Goal: Task Accomplishment & Management: Use online tool/utility

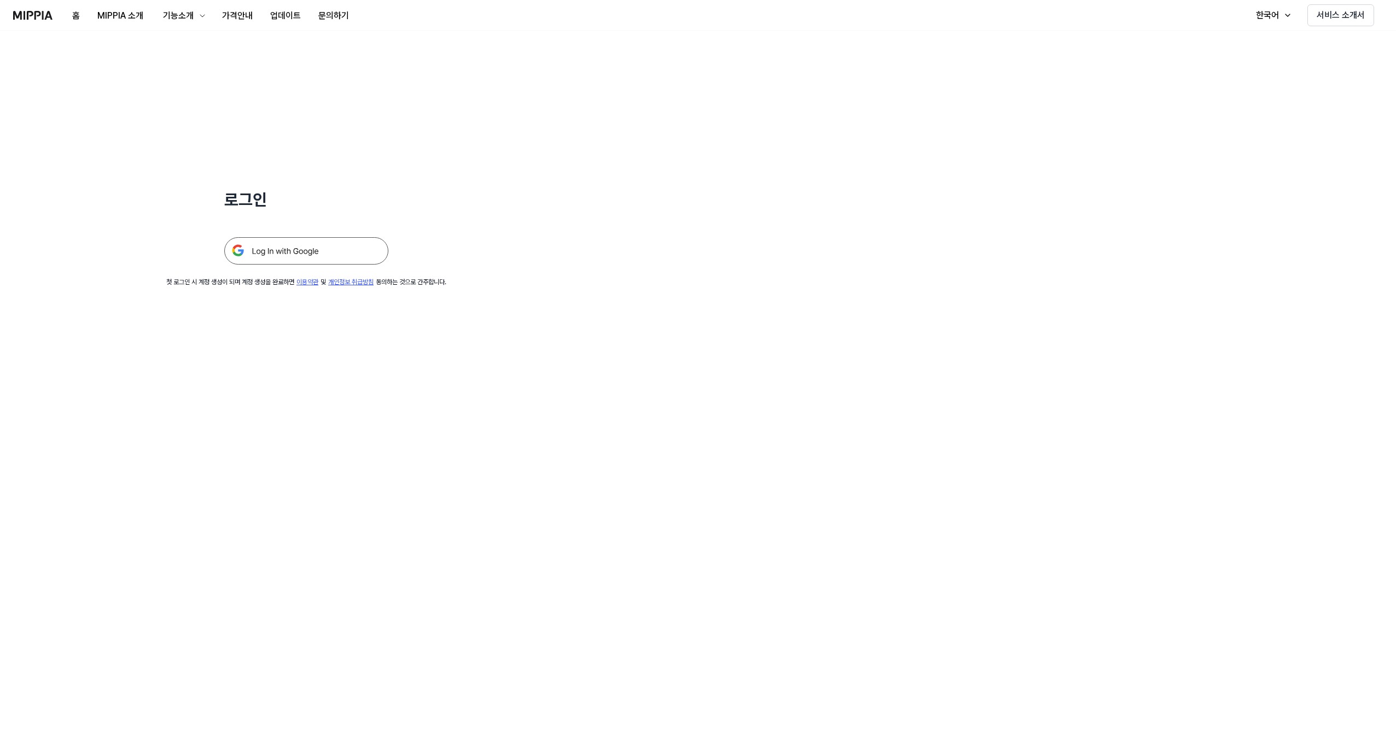
click at [267, 247] on img at bounding box center [306, 250] width 164 height 27
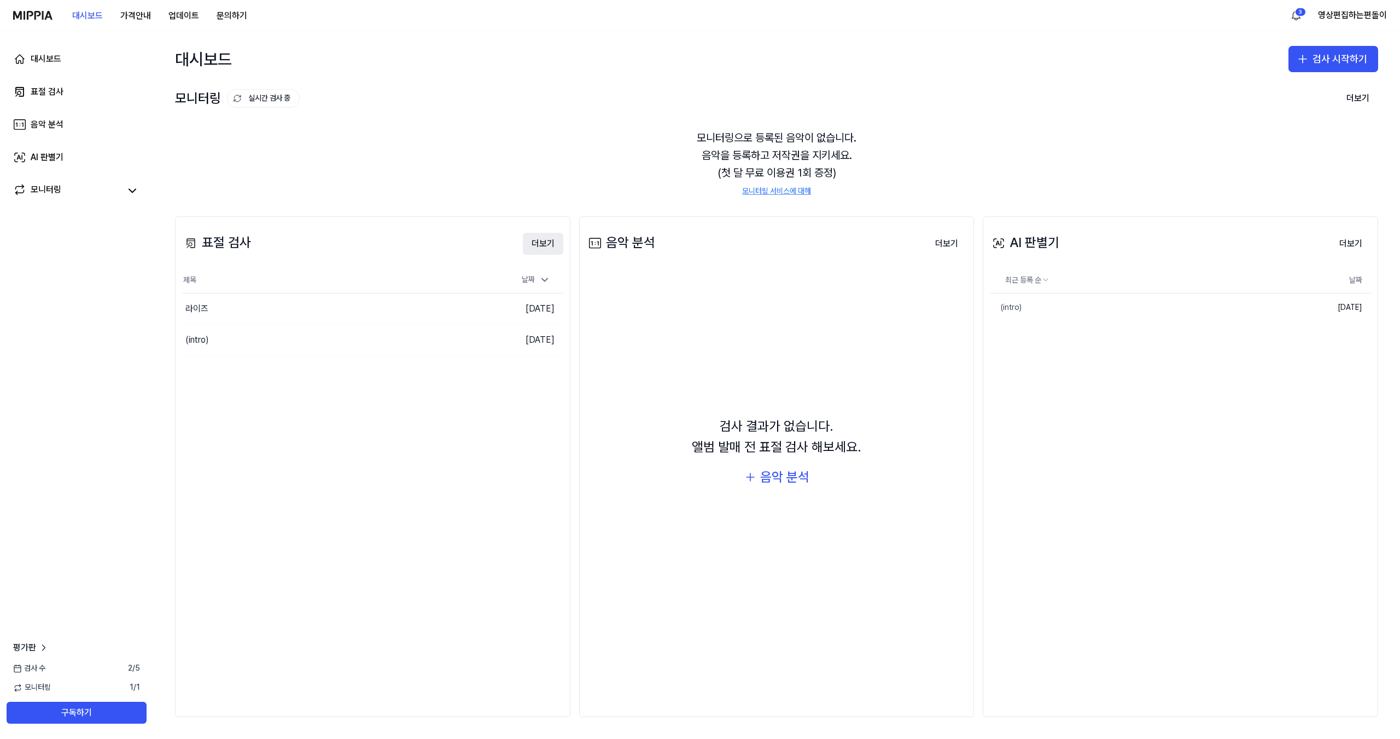
click at [533, 247] on button "더보기" at bounding box center [543, 244] width 40 height 22
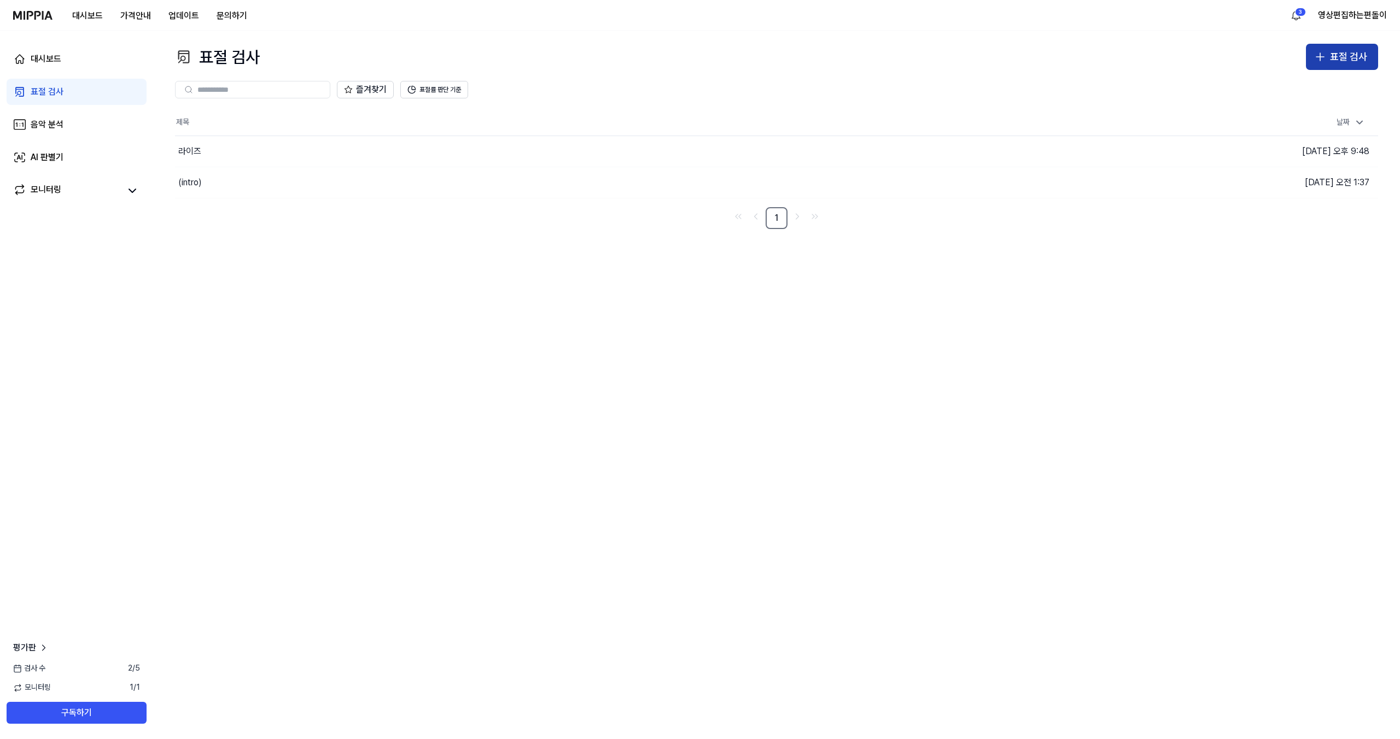
click at [1326, 60] on icon "button" at bounding box center [1320, 56] width 13 height 13
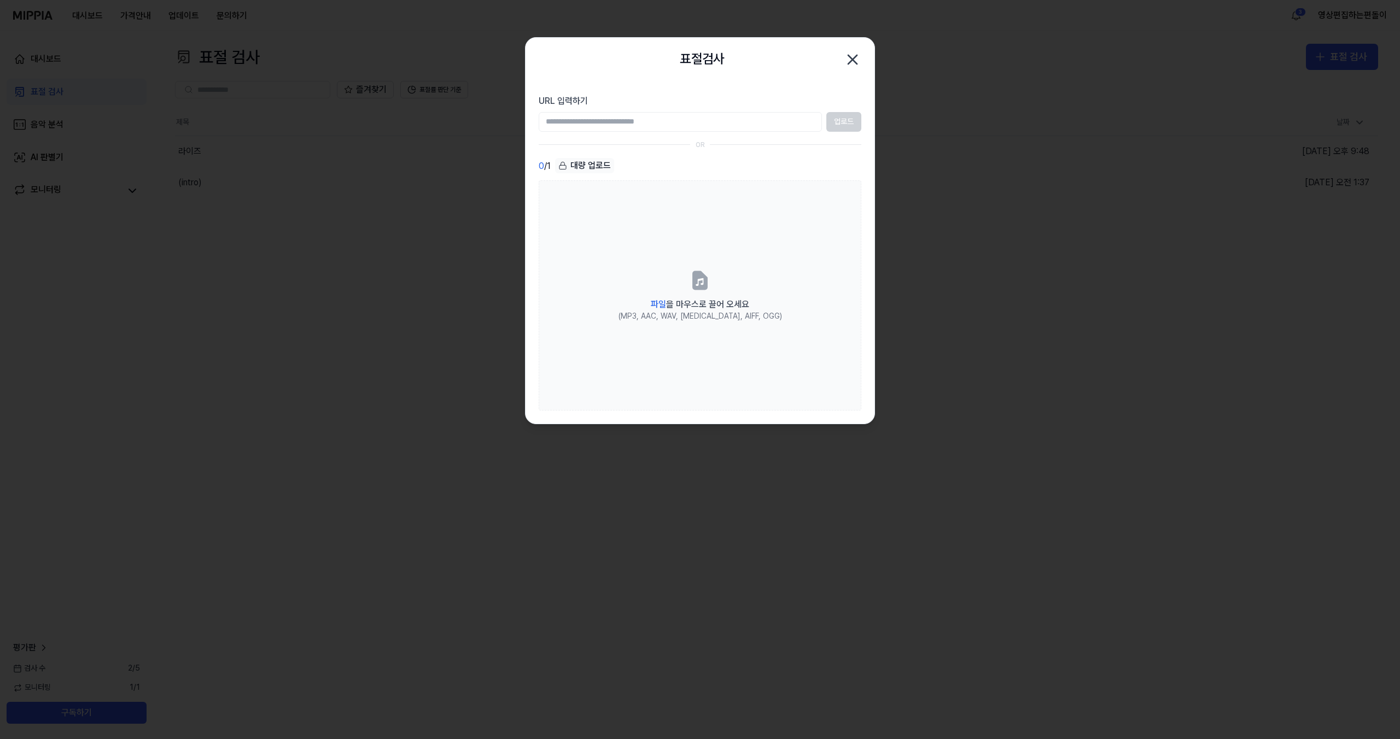
click at [599, 162] on div "대량 업로드" at bounding box center [584, 165] width 59 height 15
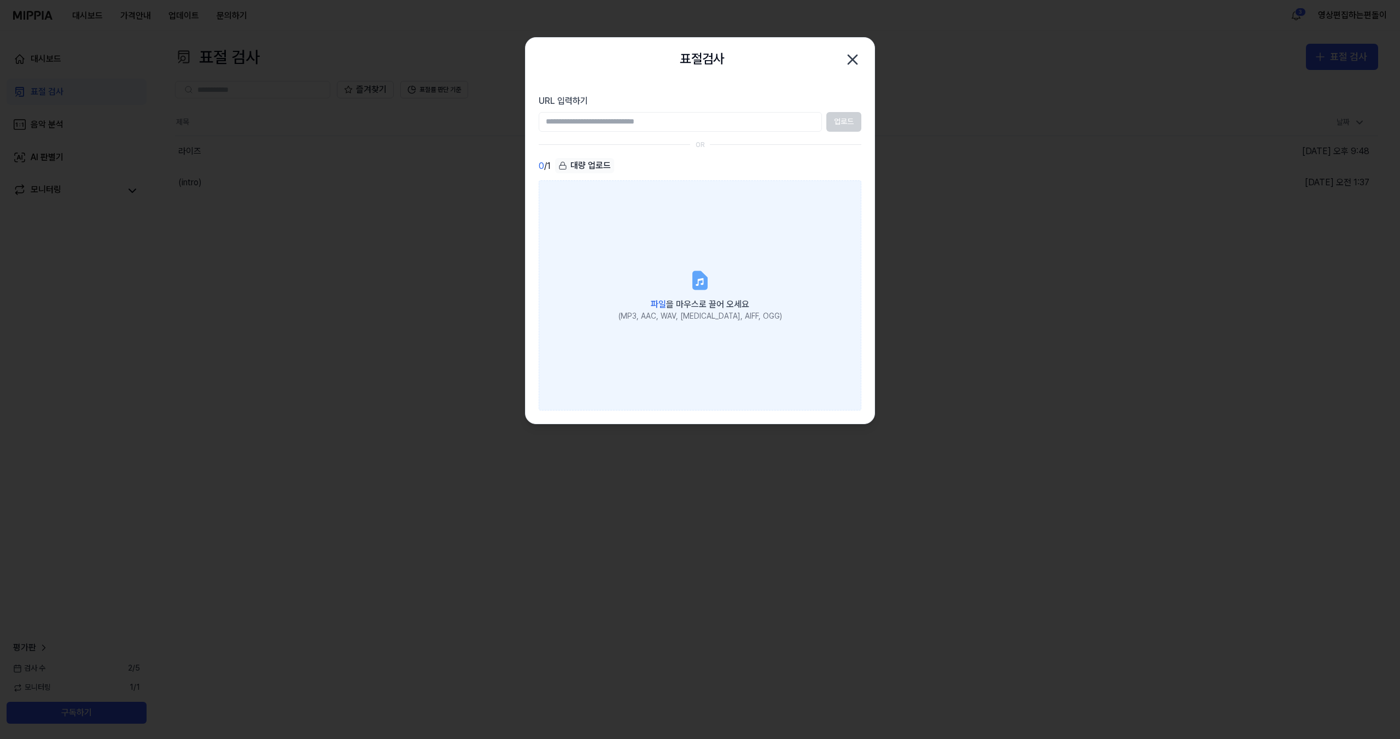
click at [651, 310] on div "파일 을 마우스로 끌어 오세요" at bounding box center [701, 303] width 164 height 15
click at [0, 0] on input "파일 을 마우스로 끌어 오세요 (MP3, AAC, WAV, FLAC, AIFF, OGG)" at bounding box center [0, 0] width 0 height 0
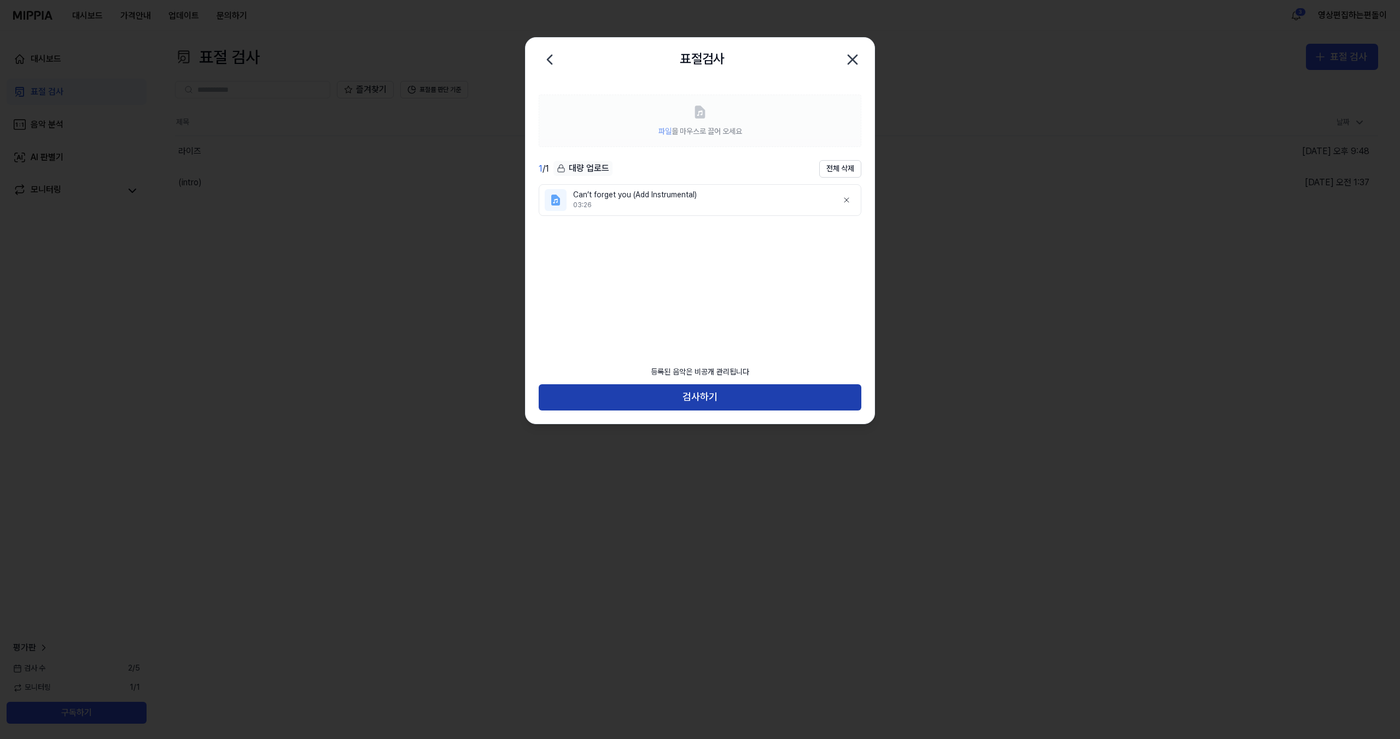
click at [672, 401] on button "검사하기" at bounding box center [700, 397] width 323 height 26
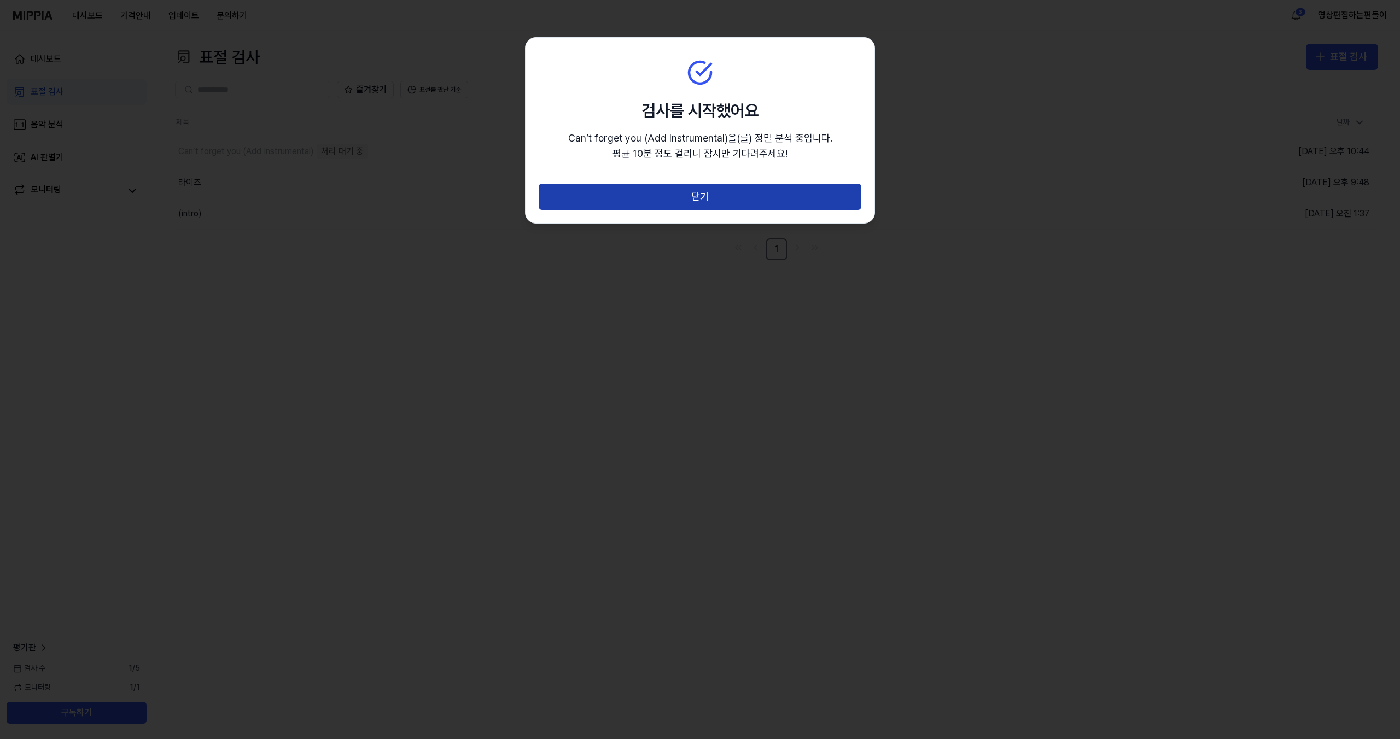
click at [593, 195] on button "닫기" at bounding box center [700, 197] width 323 height 26
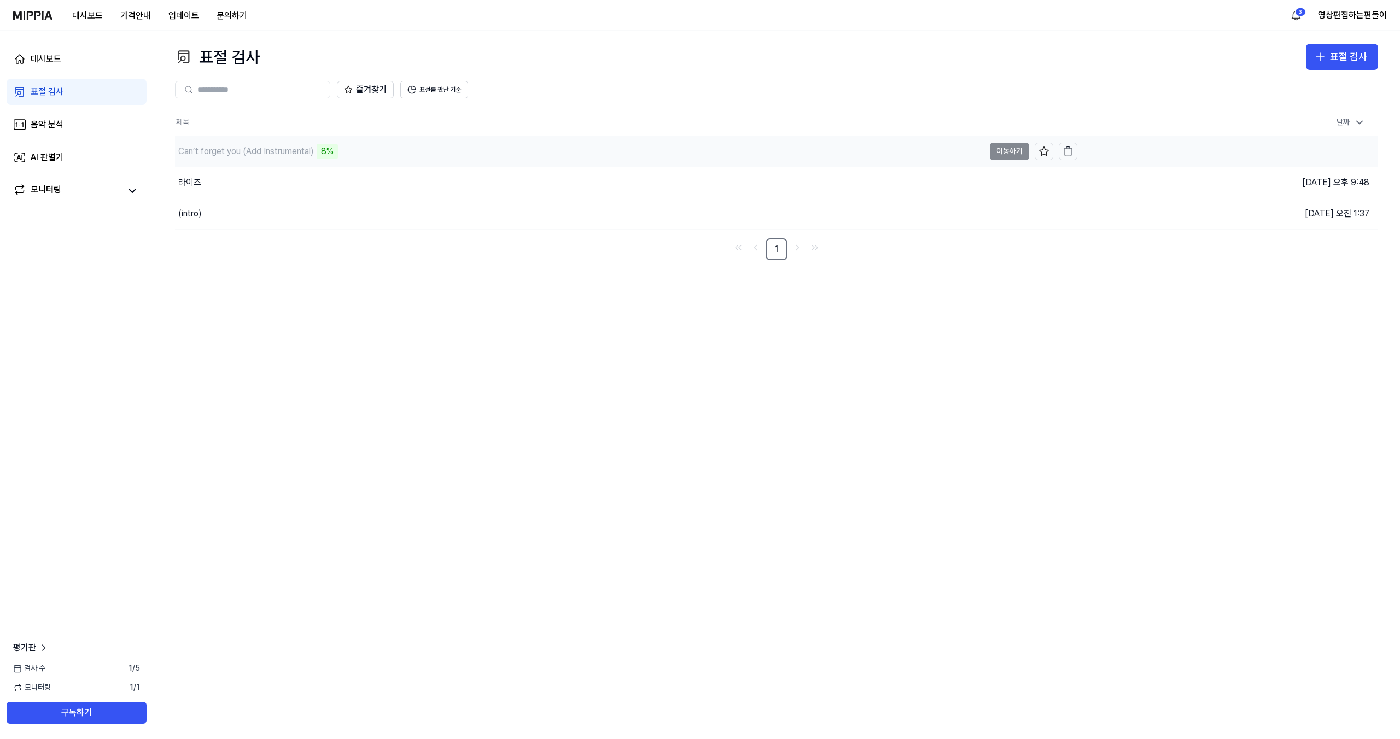
click at [296, 153] on div "Can’t forget you (Add Instrumental)" at bounding box center [246, 151] width 136 height 13
click at [266, 154] on div "Can’t forget you (Add Instrumental)" at bounding box center [246, 151] width 136 height 13
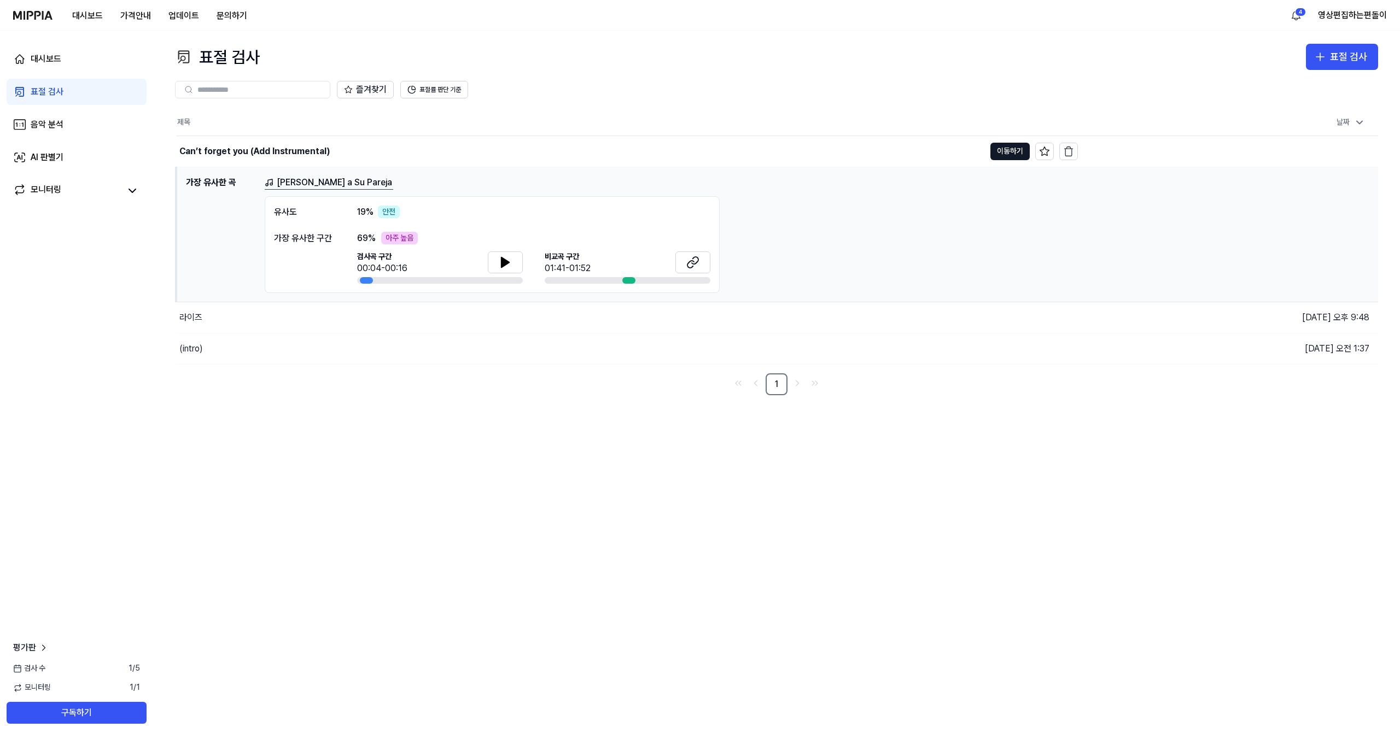
click at [399, 236] on div "아주 높음" at bounding box center [399, 238] width 37 height 13
click at [1004, 150] on button "이동하기" at bounding box center [1009, 152] width 39 height 18
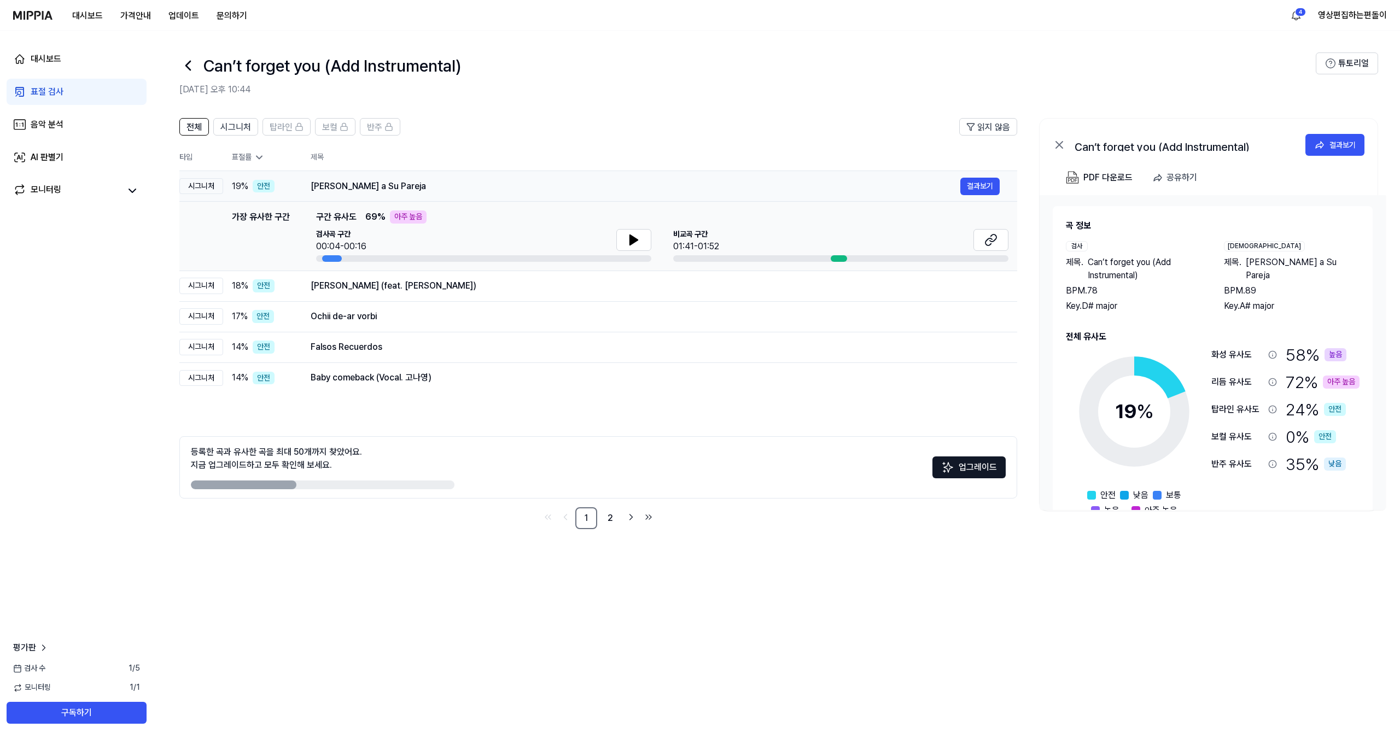
click at [437, 186] on div "Hale a Su Pareja" at bounding box center [636, 186] width 650 height 13
click at [312, 291] on div "GuruDev Bada Tapdhari (feat. Rekha Parmar)" at bounding box center [636, 285] width 650 height 13
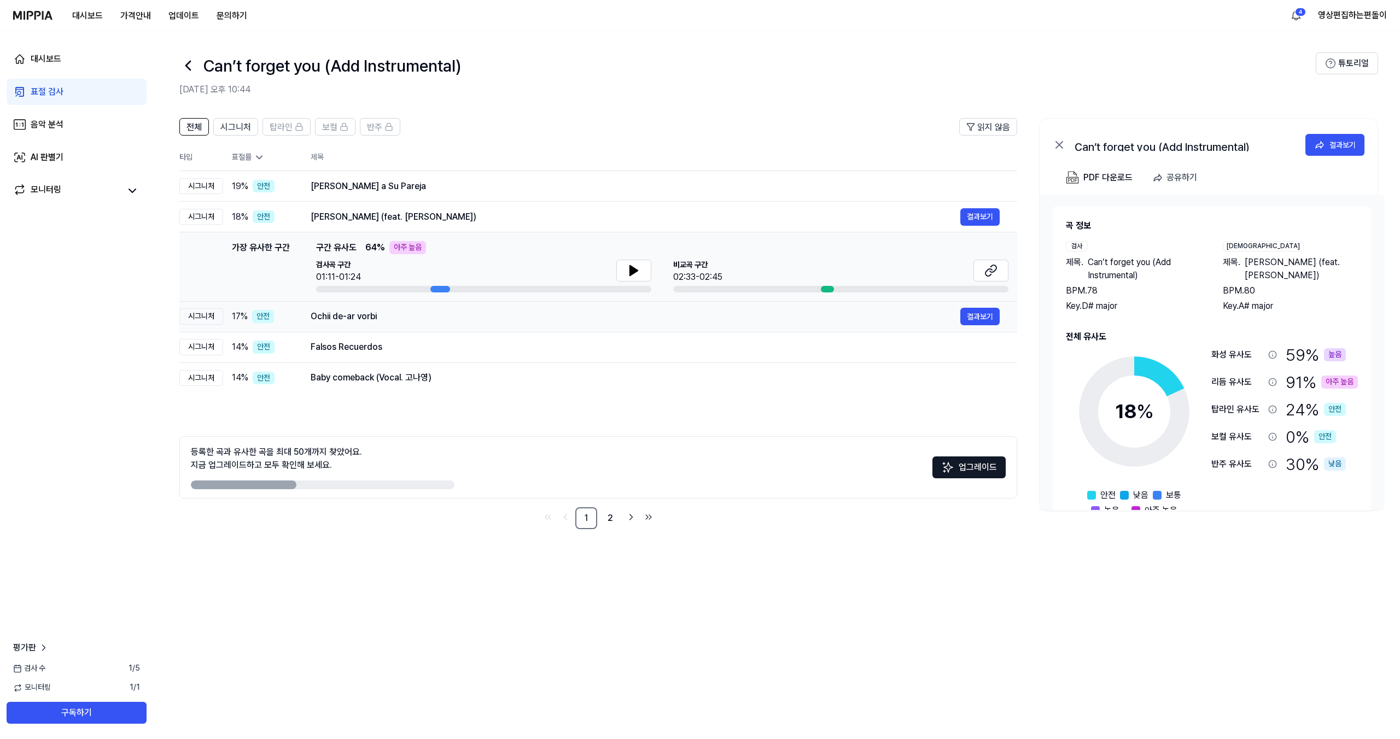
click at [309, 312] on td "Ochii de-ar vorbi 결과보기" at bounding box center [655, 316] width 724 height 31
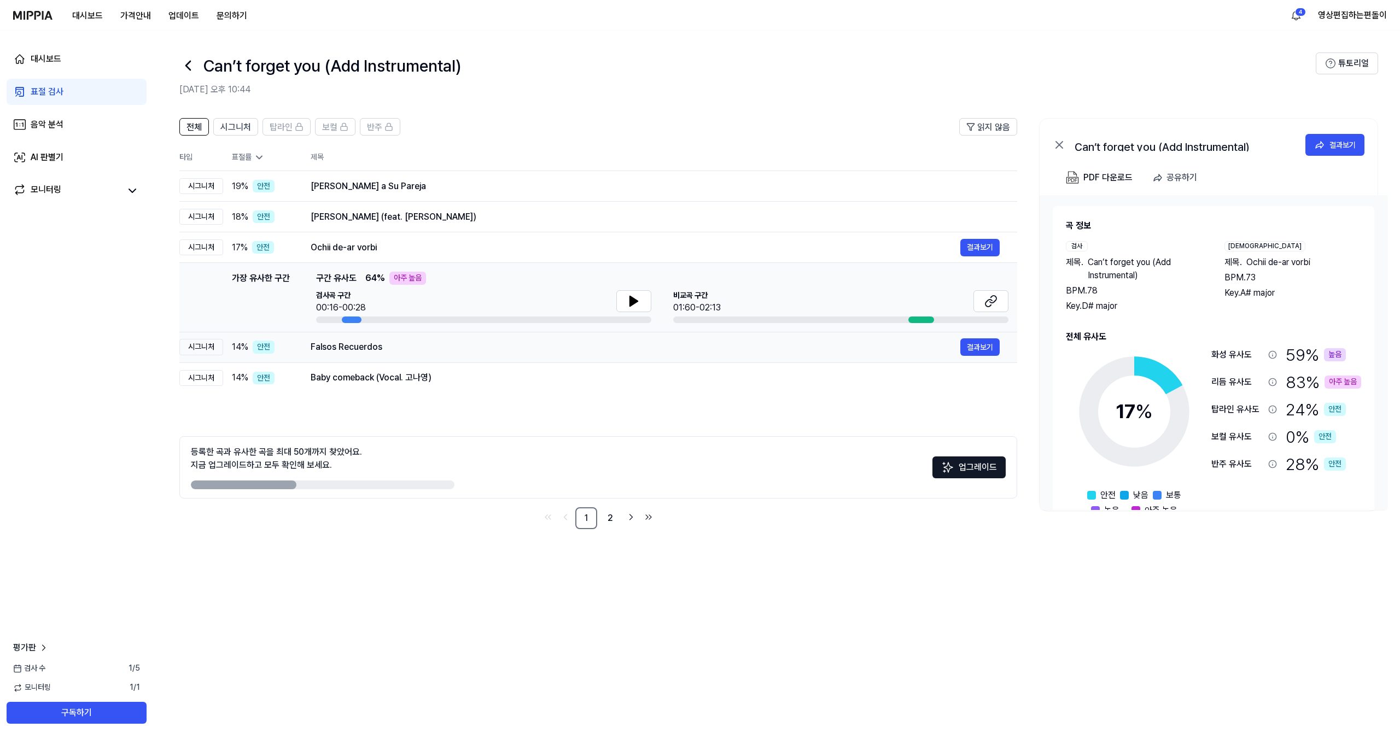
click at [314, 339] on div "Falsos Recuerdos 결과보기" at bounding box center [655, 348] width 689 height 18
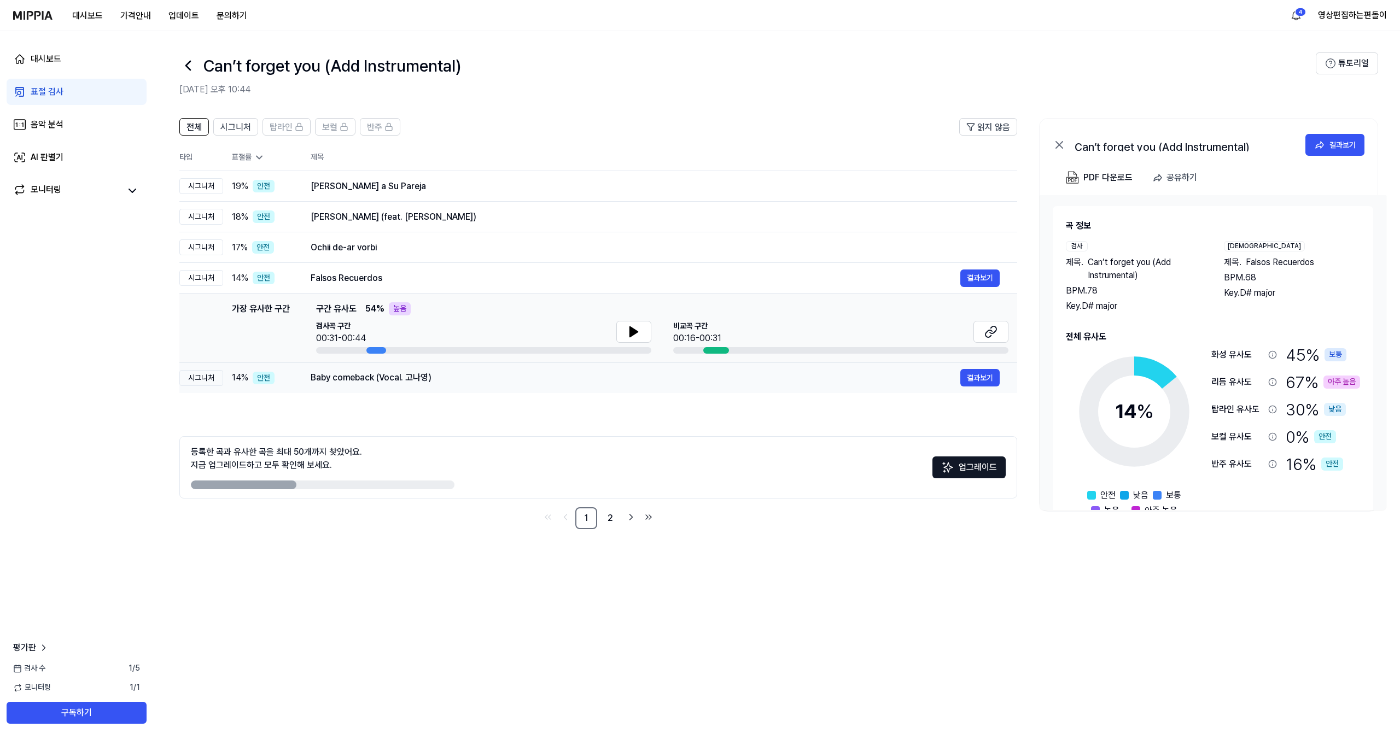
click at [327, 376] on div "Baby comeback (Vocal. 고나영)" at bounding box center [636, 377] width 650 height 13
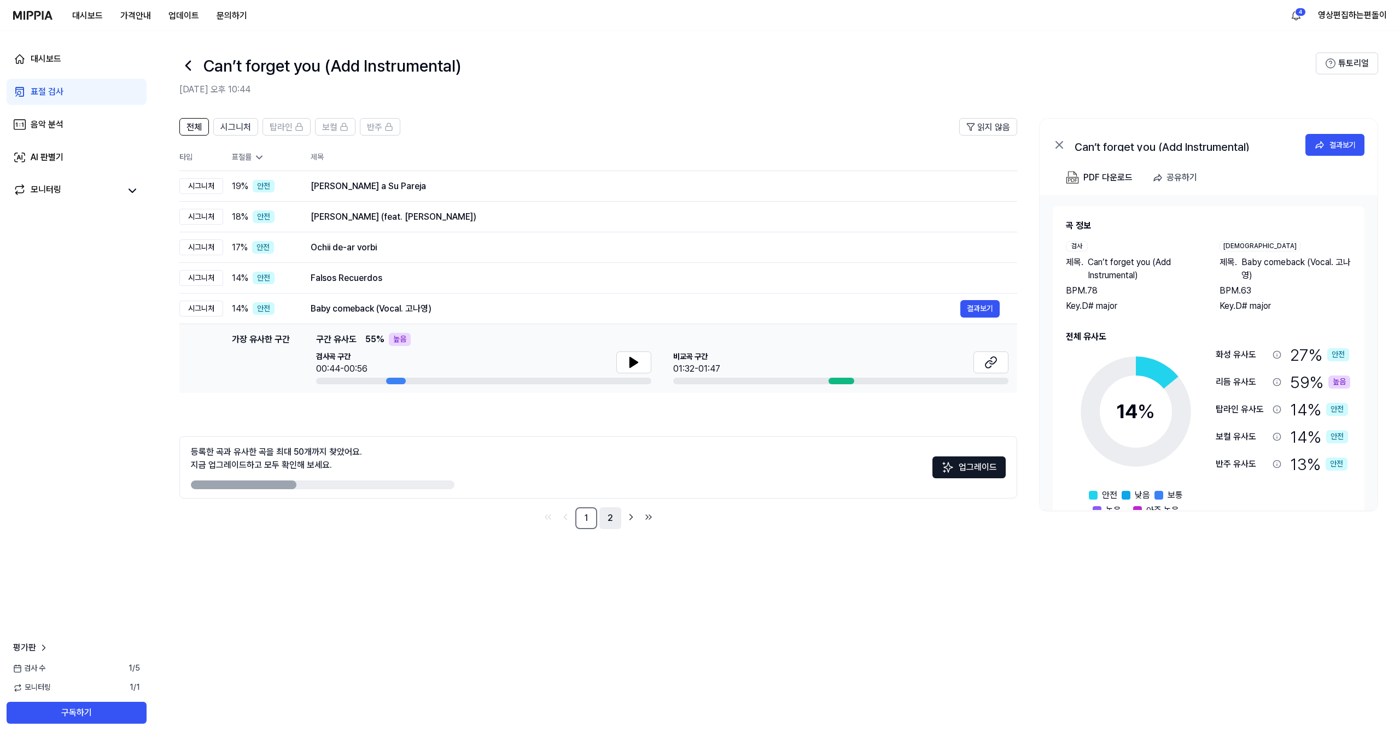
click at [615, 517] on link "2" at bounding box center [610, 519] width 22 height 22
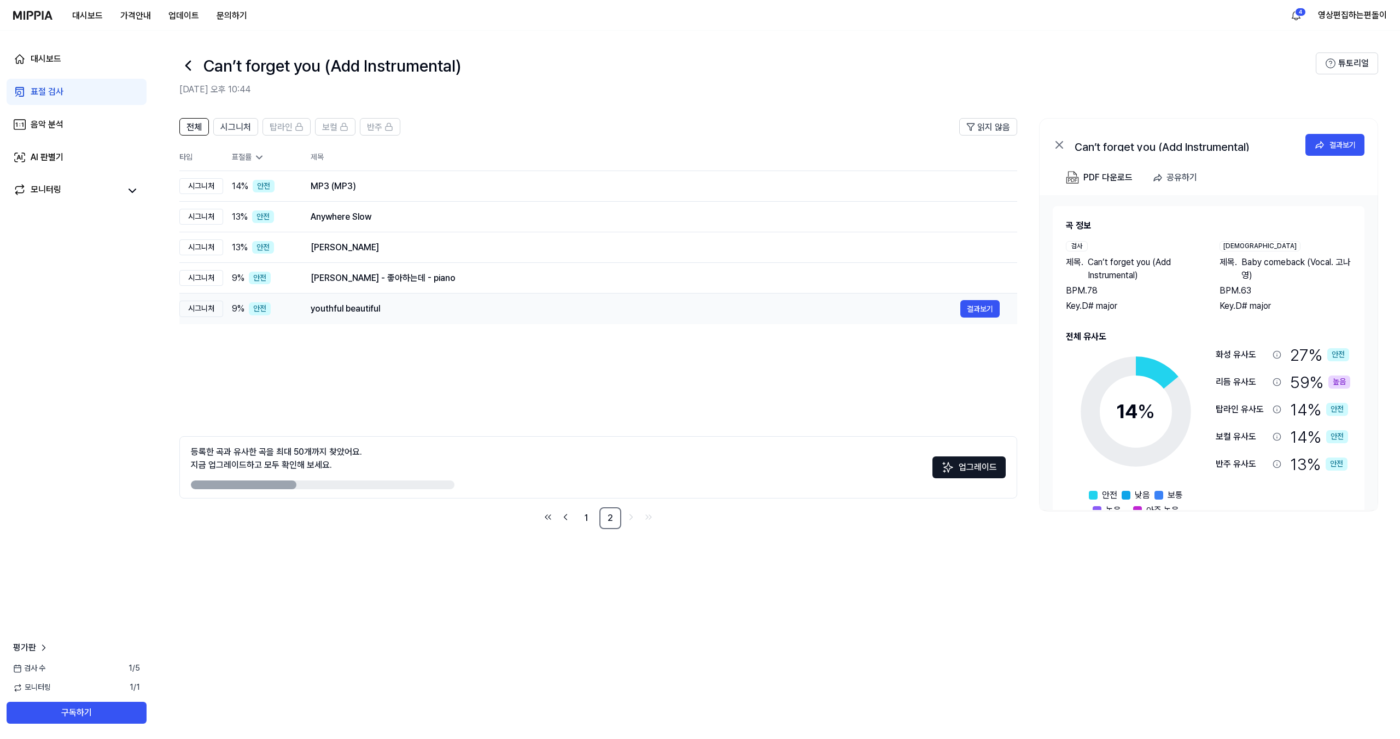
click at [413, 320] on td "youthful beautiful 결과보기" at bounding box center [655, 309] width 724 height 31
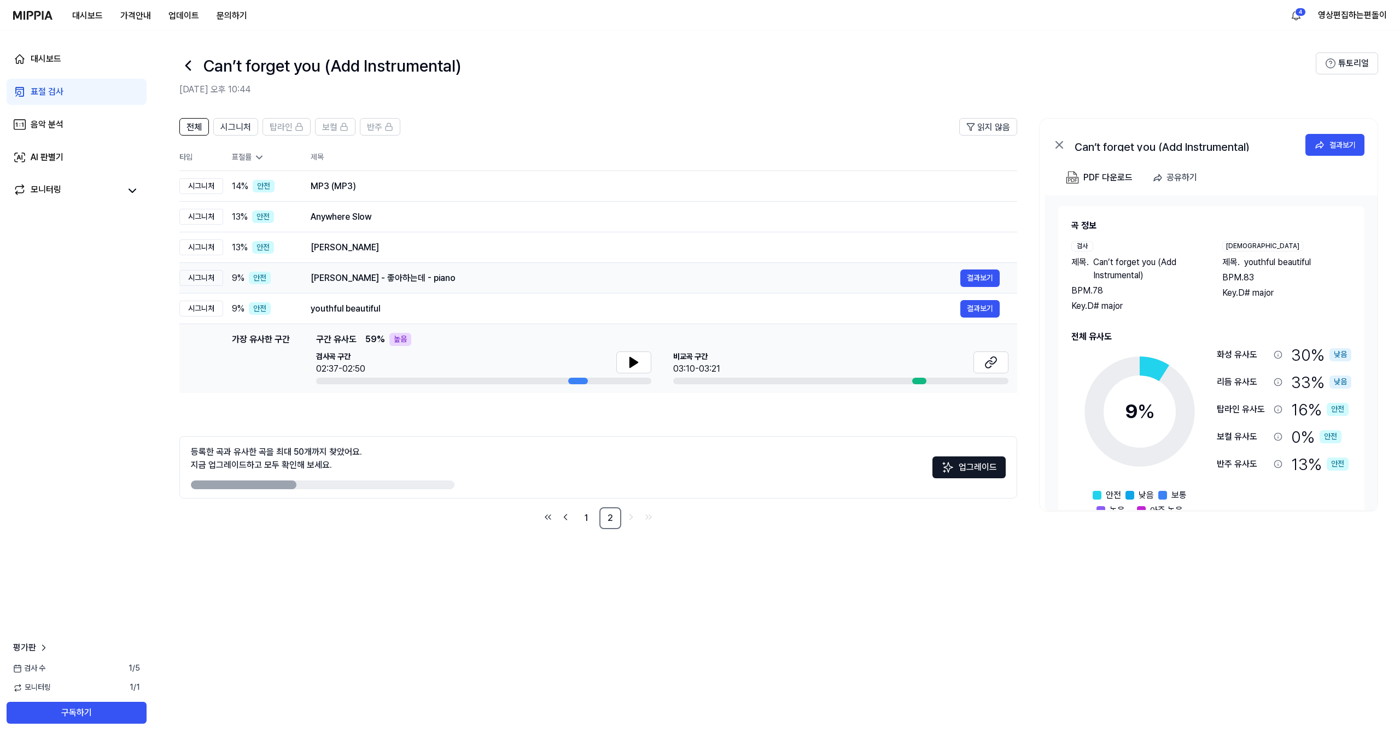
click at [404, 284] on div "서정 - 좋아하는데 - piano 결과보기" at bounding box center [655, 279] width 689 height 18
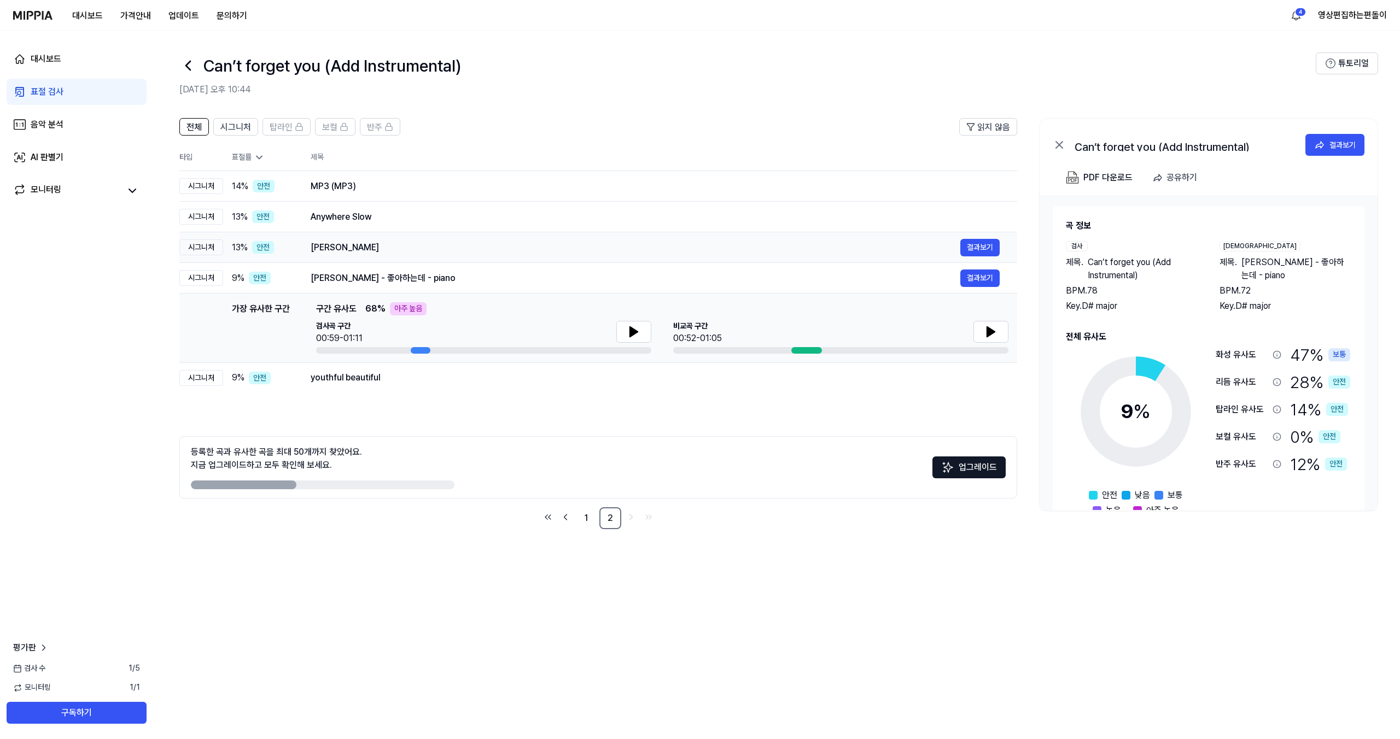
click at [405, 257] on td "Kimiwo Shiranai 결과보기" at bounding box center [655, 247] width 724 height 31
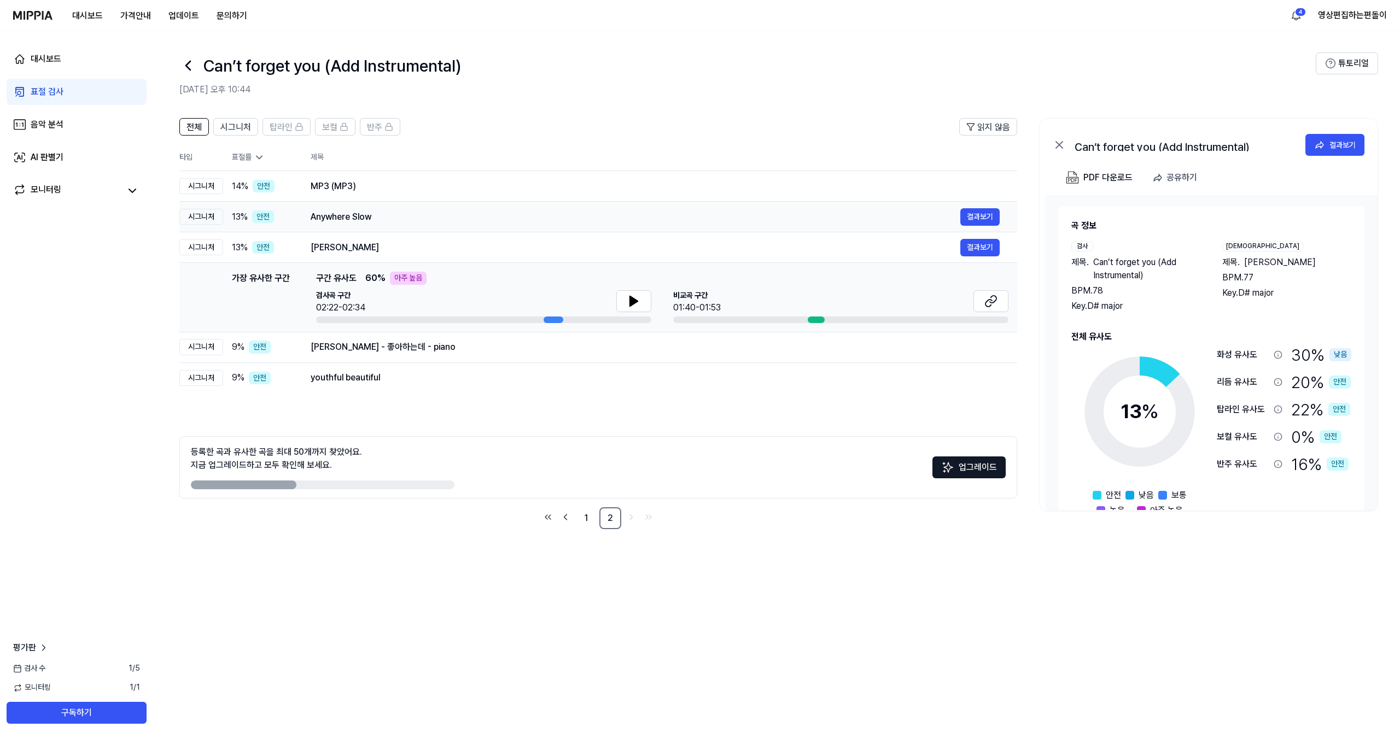
click at [410, 222] on div "Anywhere Slow" at bounding box center [636, 217] width 650 height 13
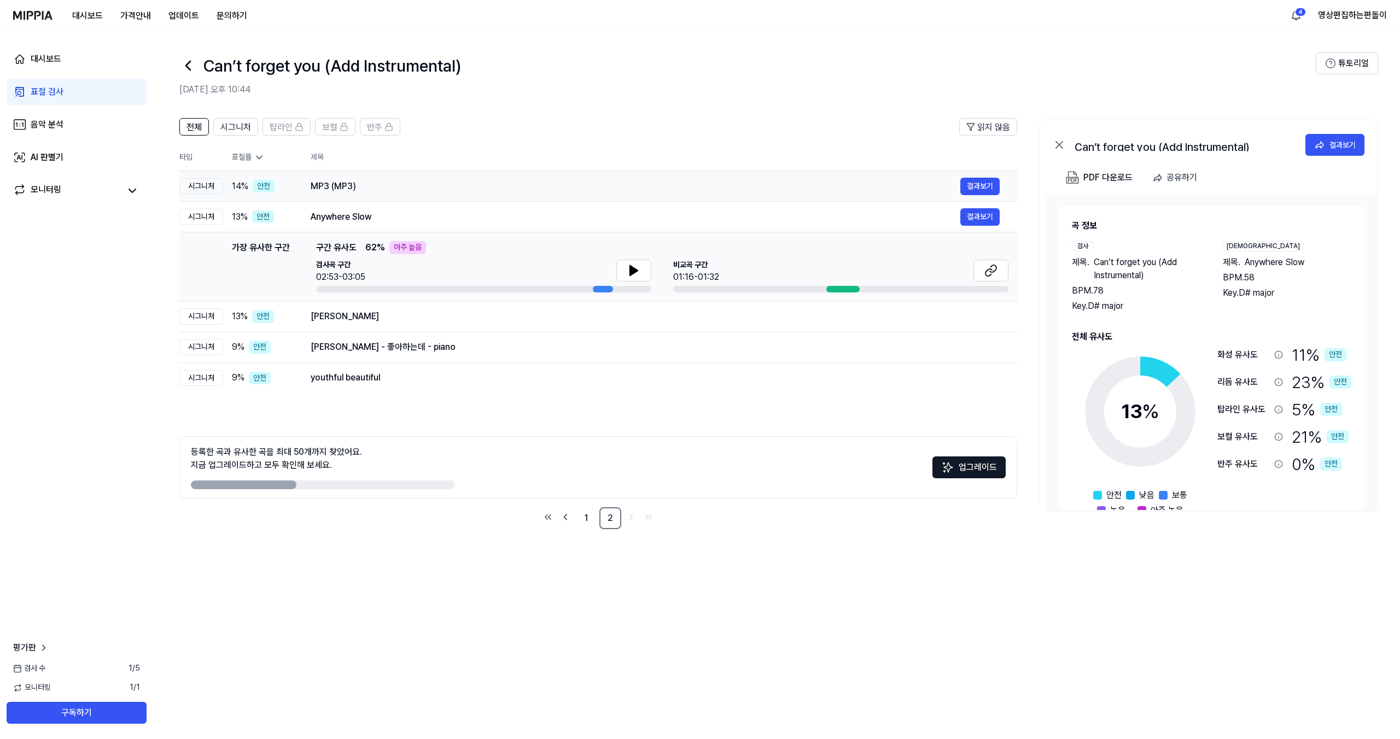
click at [404, 196] on td "MP3 (MP3) 결과보기" at bounding box center [655, 186] width 724 height 31
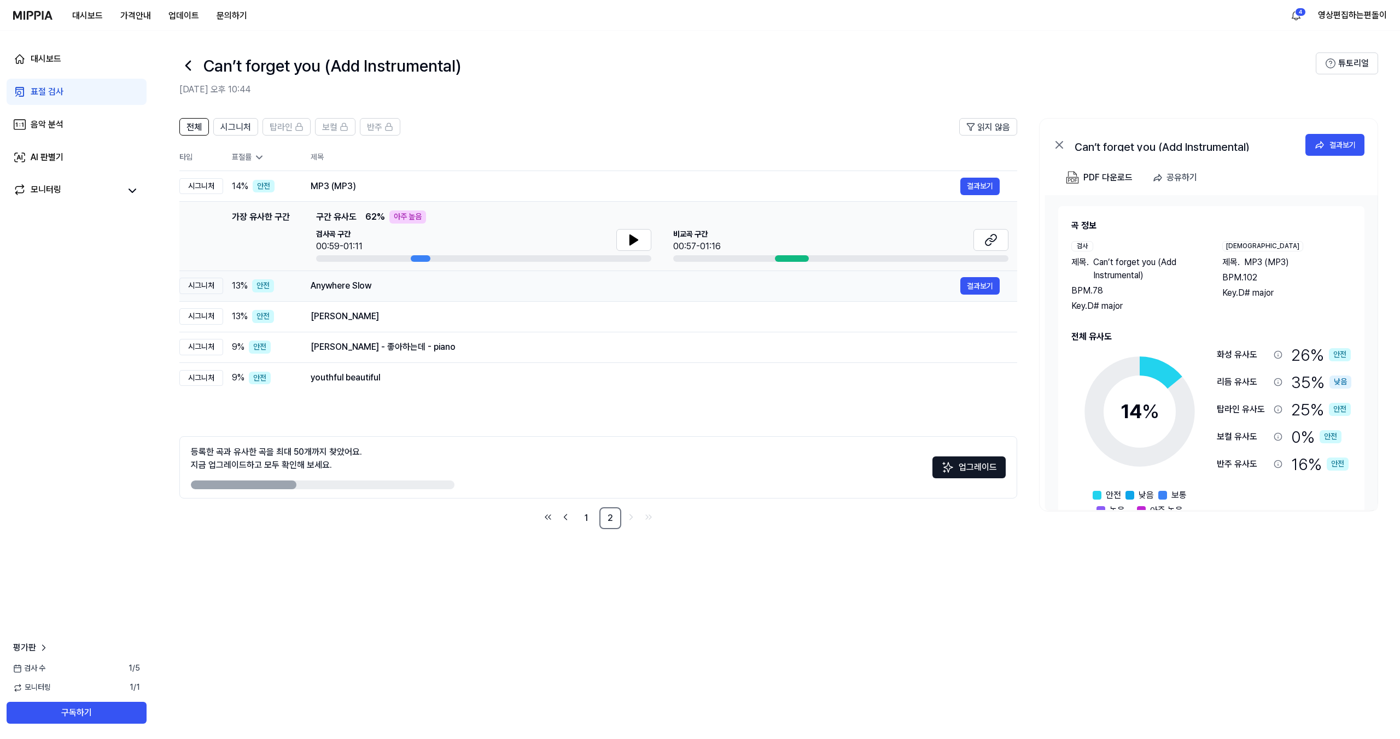
click at [379, 291] on div "Anywhere Slow" at bounding box center [636, 285] width 650 height 13
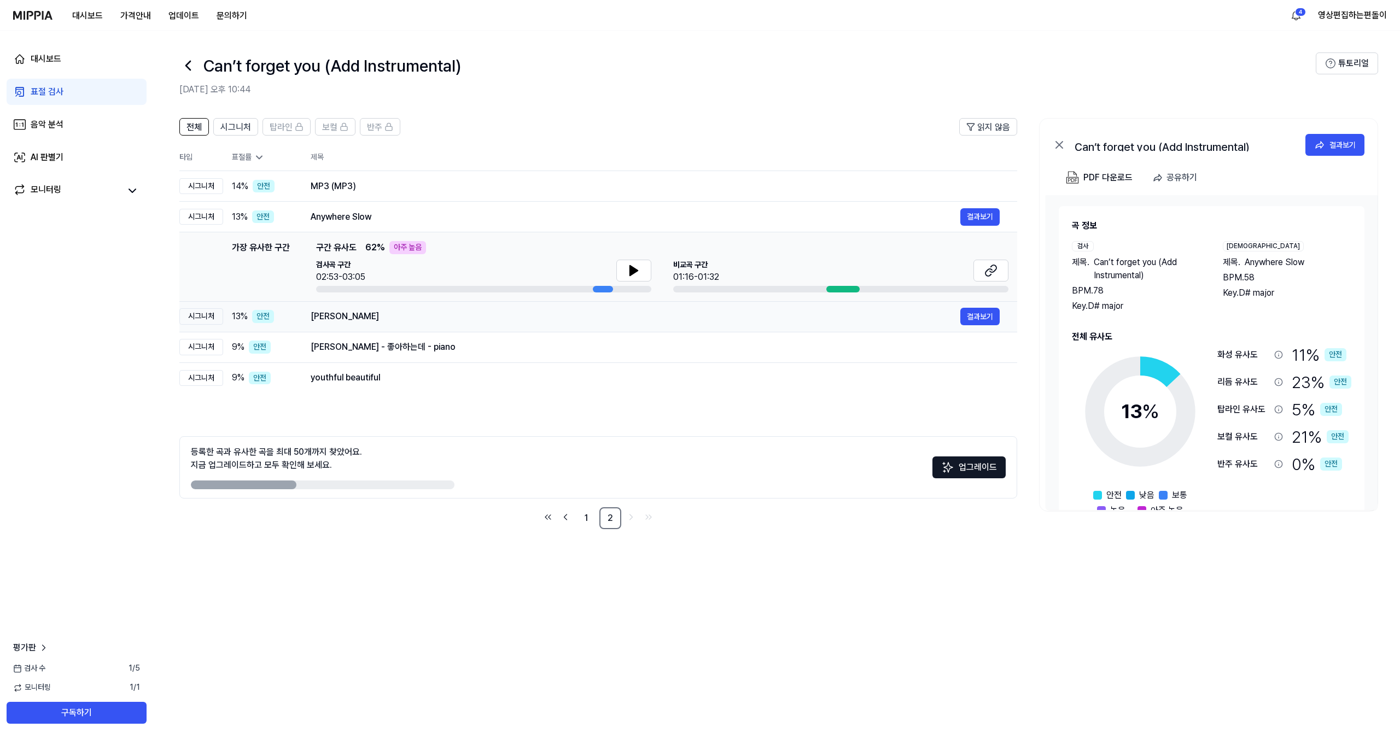
click at [382, 324] on div "Kimiwo Shiranai 결과보기" at bounding box center [655, 317] width 689 height 18
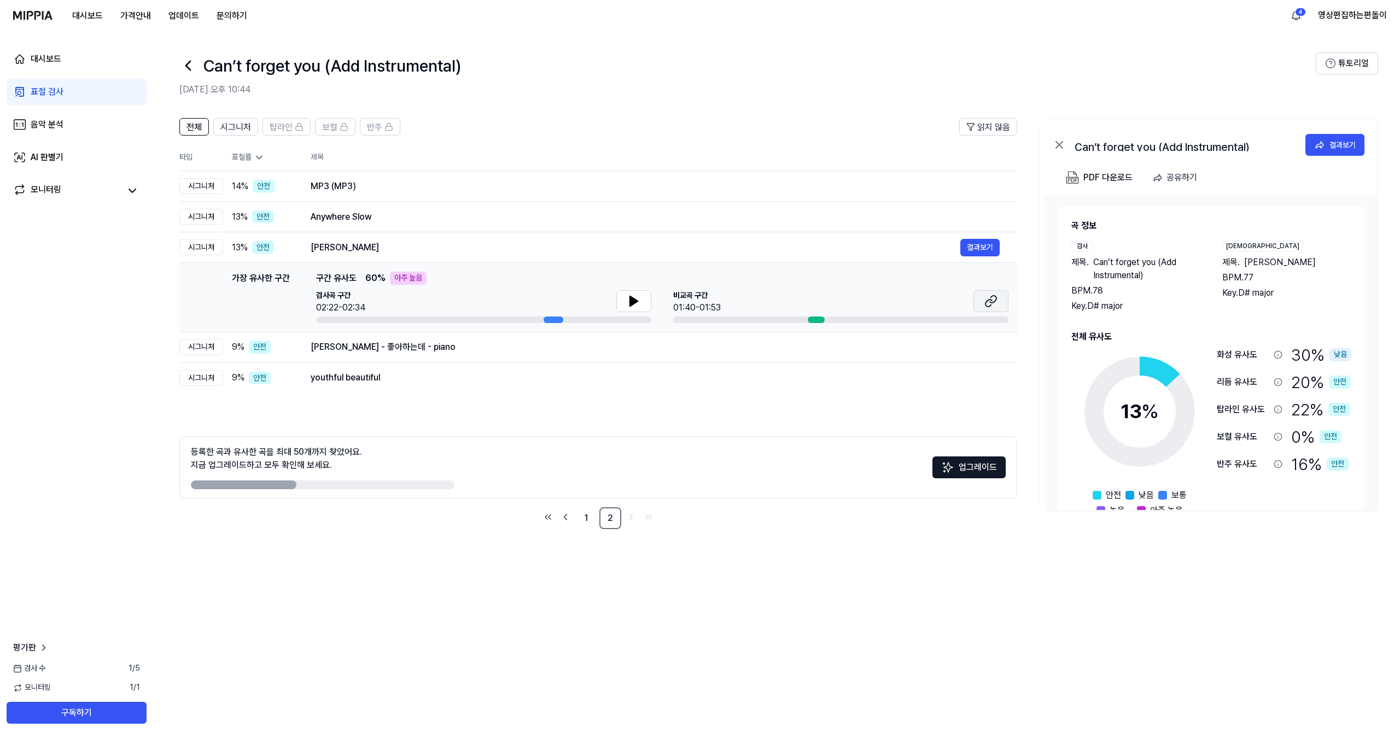
click at [975, 300] on button at bounding box center [990, 301] width 35 height 22
click at [626, 306] on button at bounding box center [633, 301] width 35 height 22
click at [354, 360] on td "서정 - 좋아하는데 - piano 결과보기" at bounding box center [655, 347] width 724 height 31
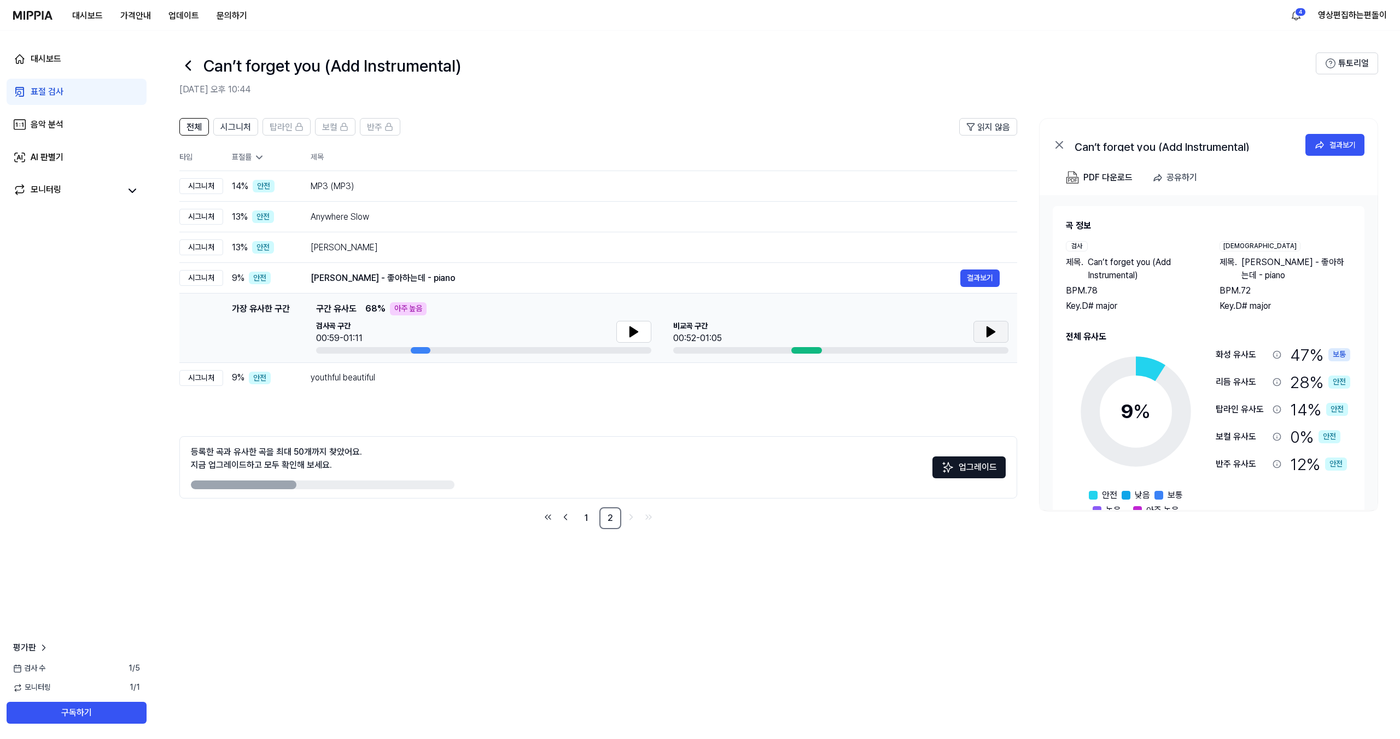
click at [995, 336] on icon at bounding box center [990, 331] width 13 height 13
click at [628, 324] on button at bounding box center [633, 332] width 35 height 22
click at [985, 332] on icon at bounding box center [990, 331] width 13 height 13
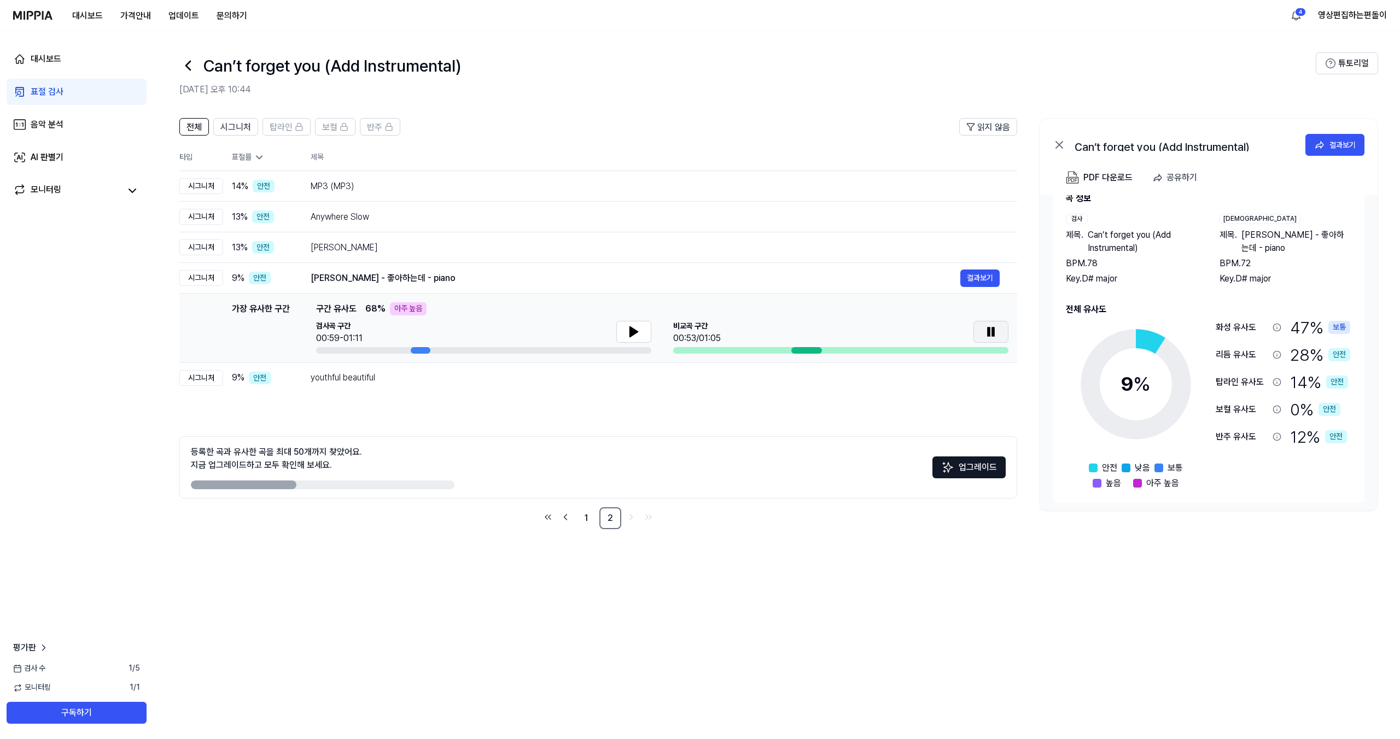
scroll to position [31, 0]
click at [989, 325] on icon at bounding box center [990, 331] width 13 height 13
click at [749, 271] on div "서정 - 좋아하는데 - piano 결과보기" at bounding box center [655, 279] width 689 height 18
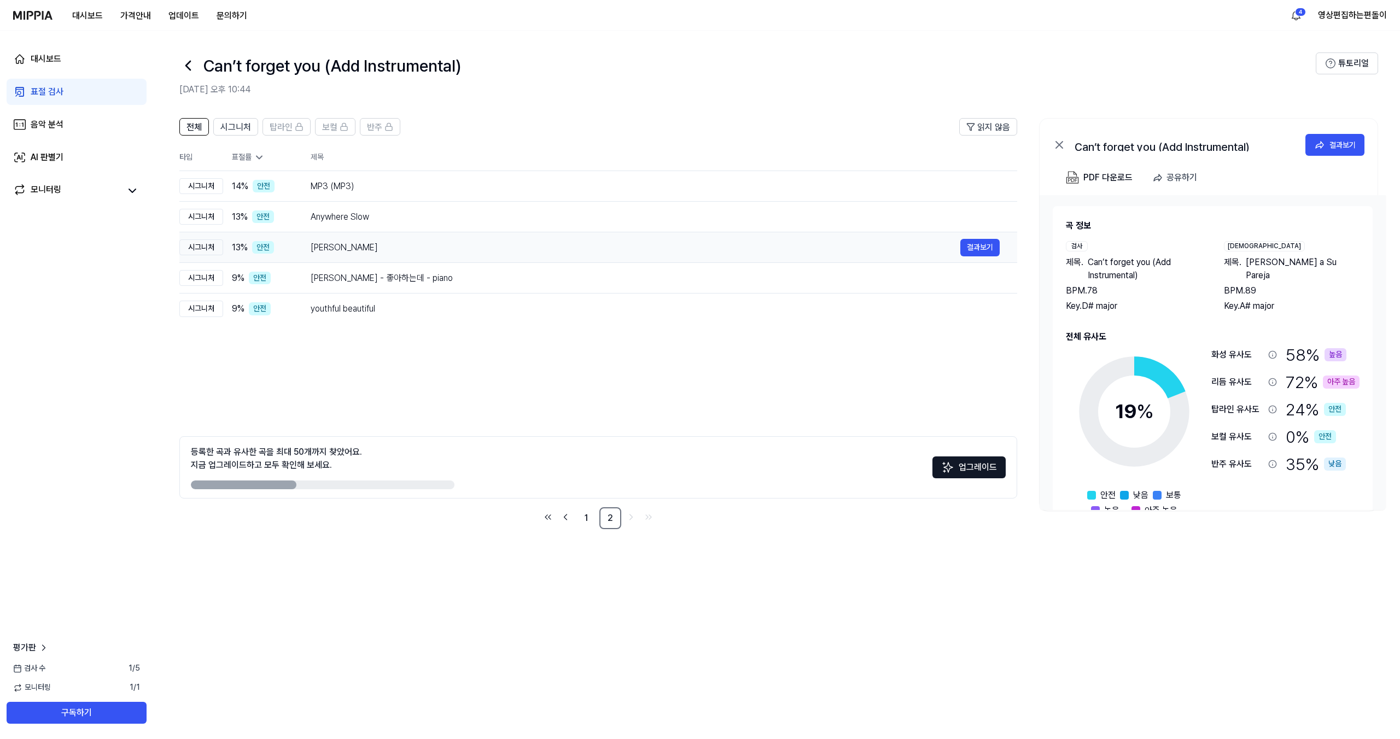
click at [748, 234] on td "Kimiwo Shiranai 결과보기" at bounding box center [655, 247] width 724 height 31
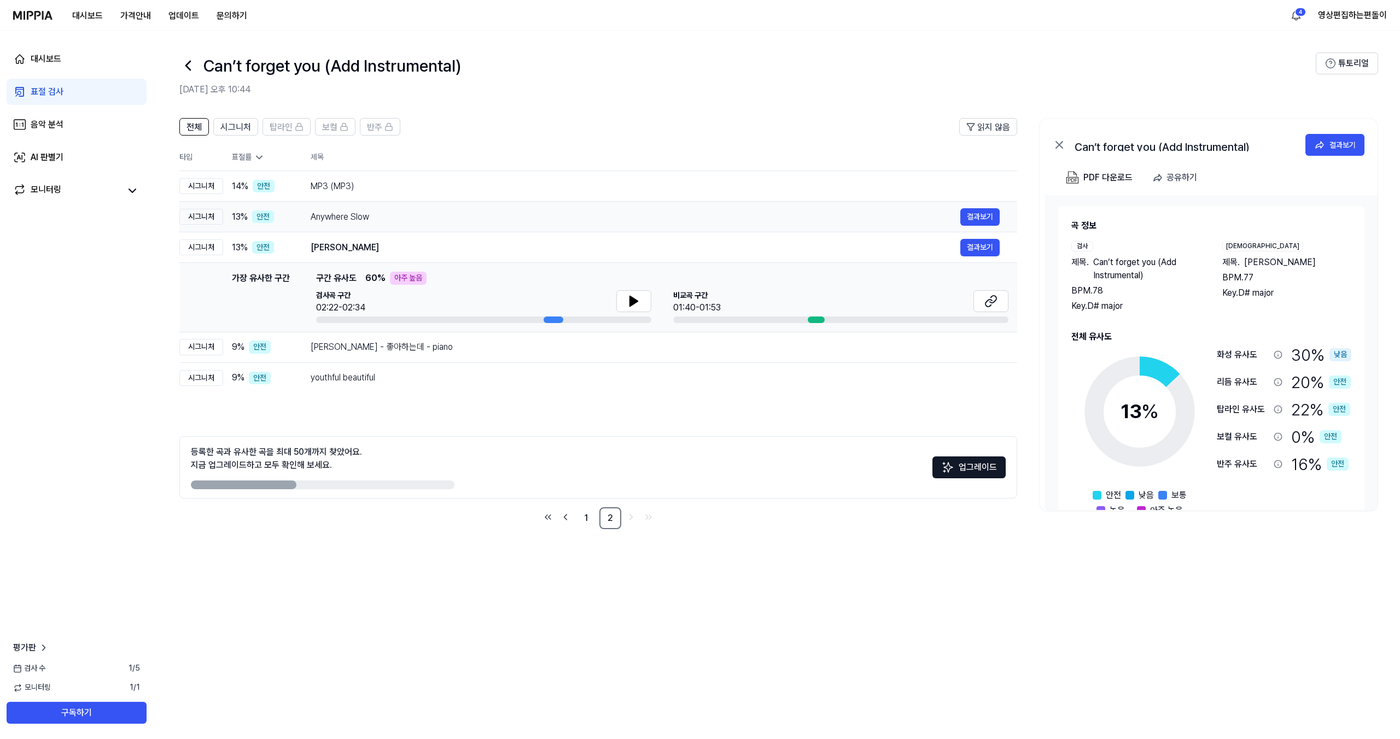
click at [668, 208] on div "Anywhere Slow 결과보기" at bounding box center [655, 217] width 689 height 18
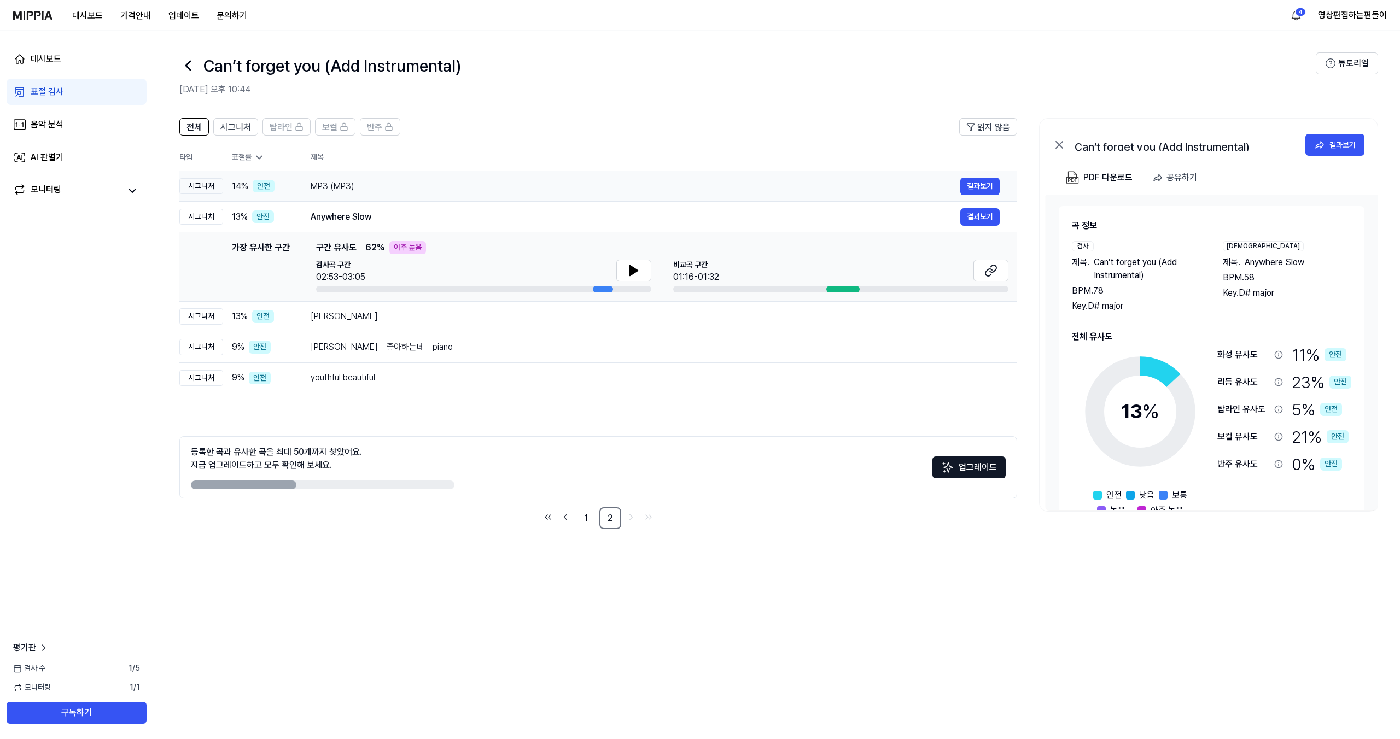
click at [663, 180] on div "MP3 (MP3)" at bounding box center [636, 186] width 650 height 13
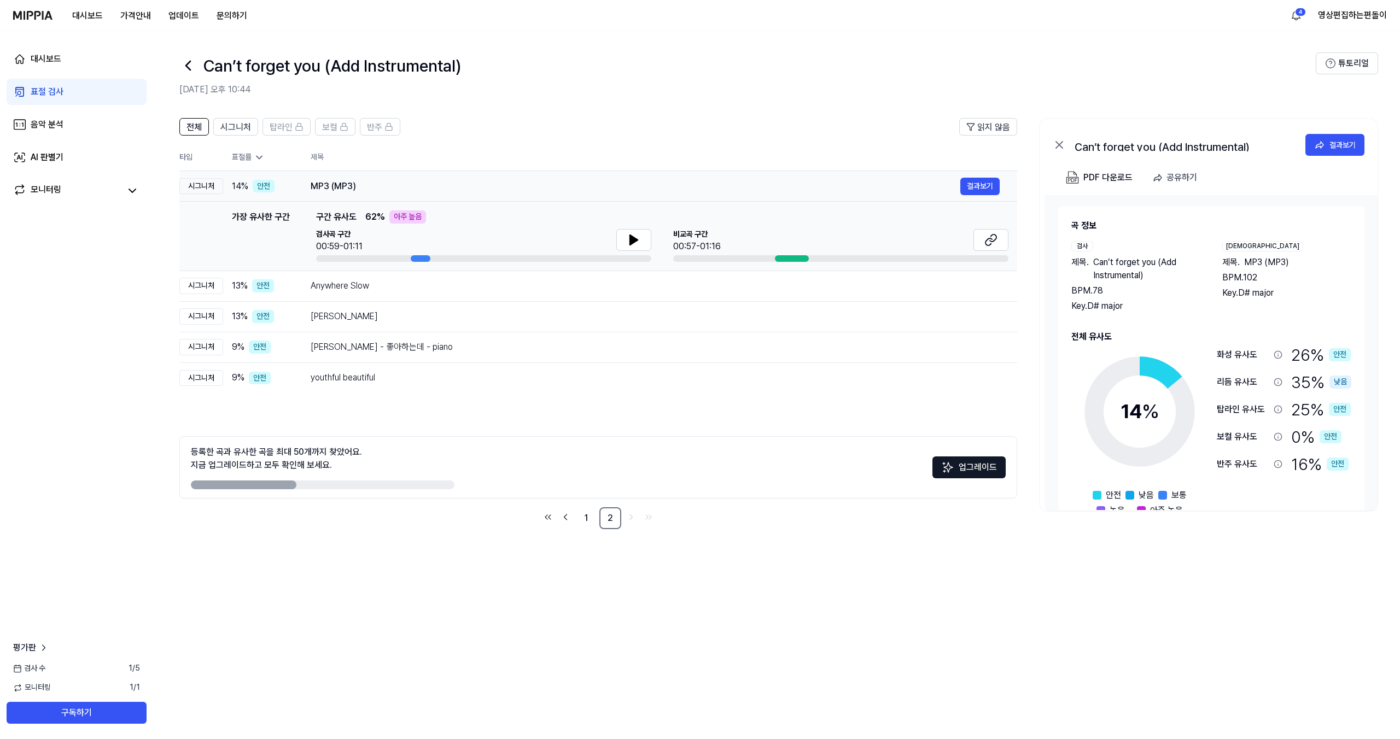
click at [423, 182] on div "MP3 (MP3)" at bounding box center [636, 186] width 650 height 13
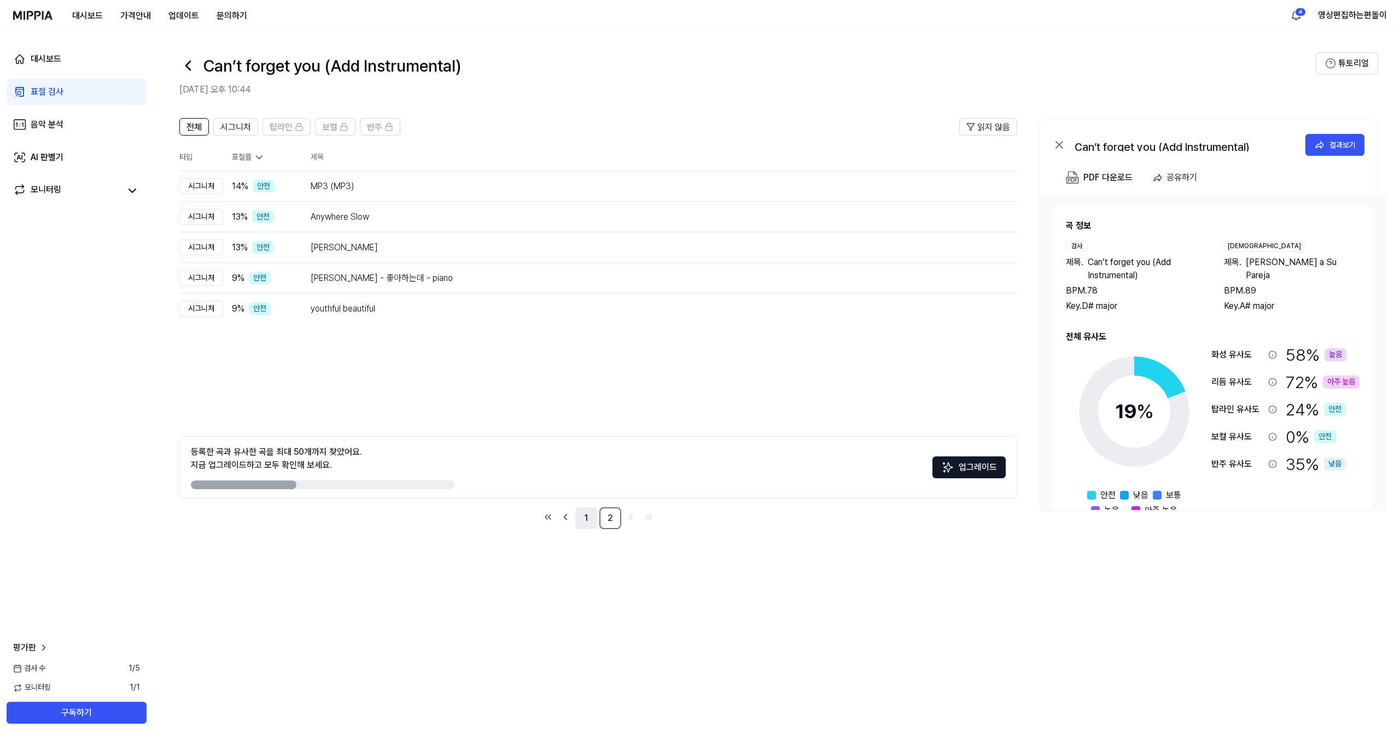
click at [591, 524] on link "1" at bounding box center [586, 519] width 22 height 22
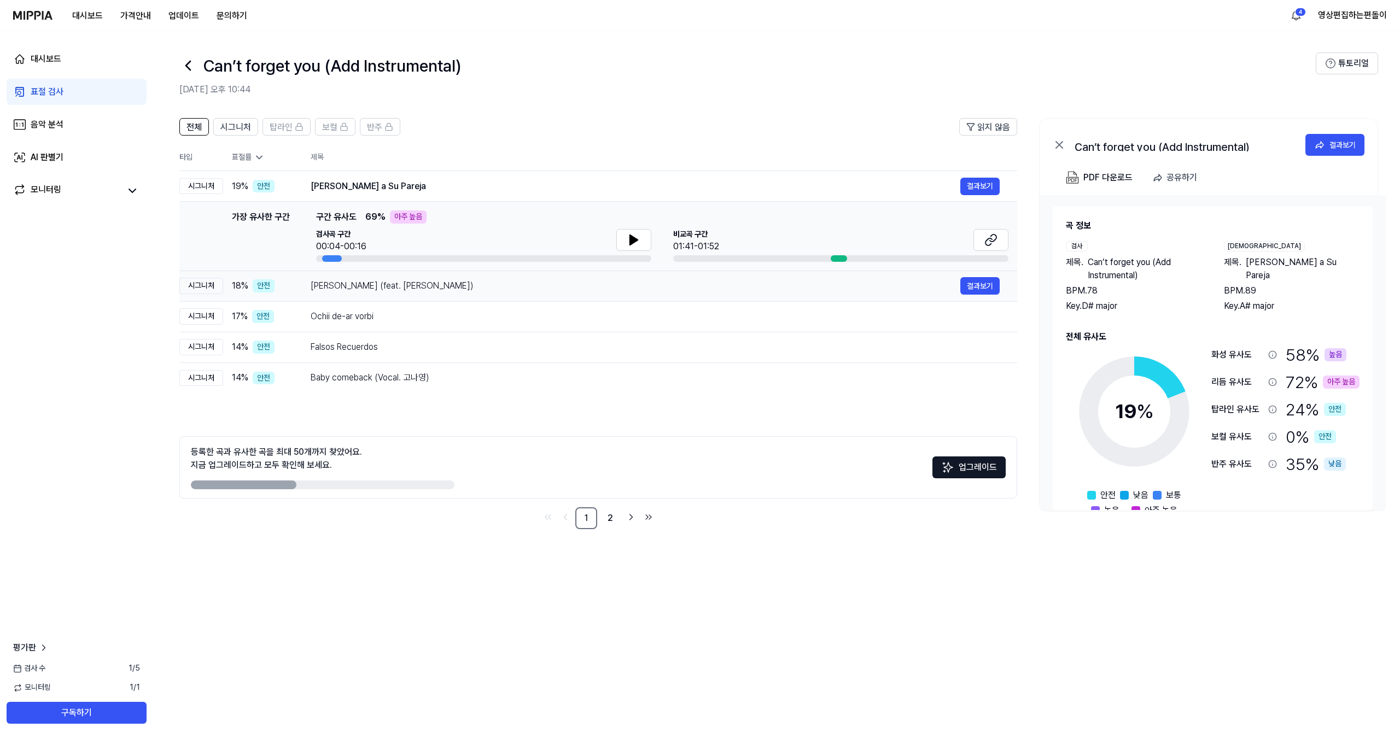
click at [414, 292] on div "GuruDev Bada Tapdhari (feat. Rekha Parmar)" at bounding box center [636, 285] width 650 height 13
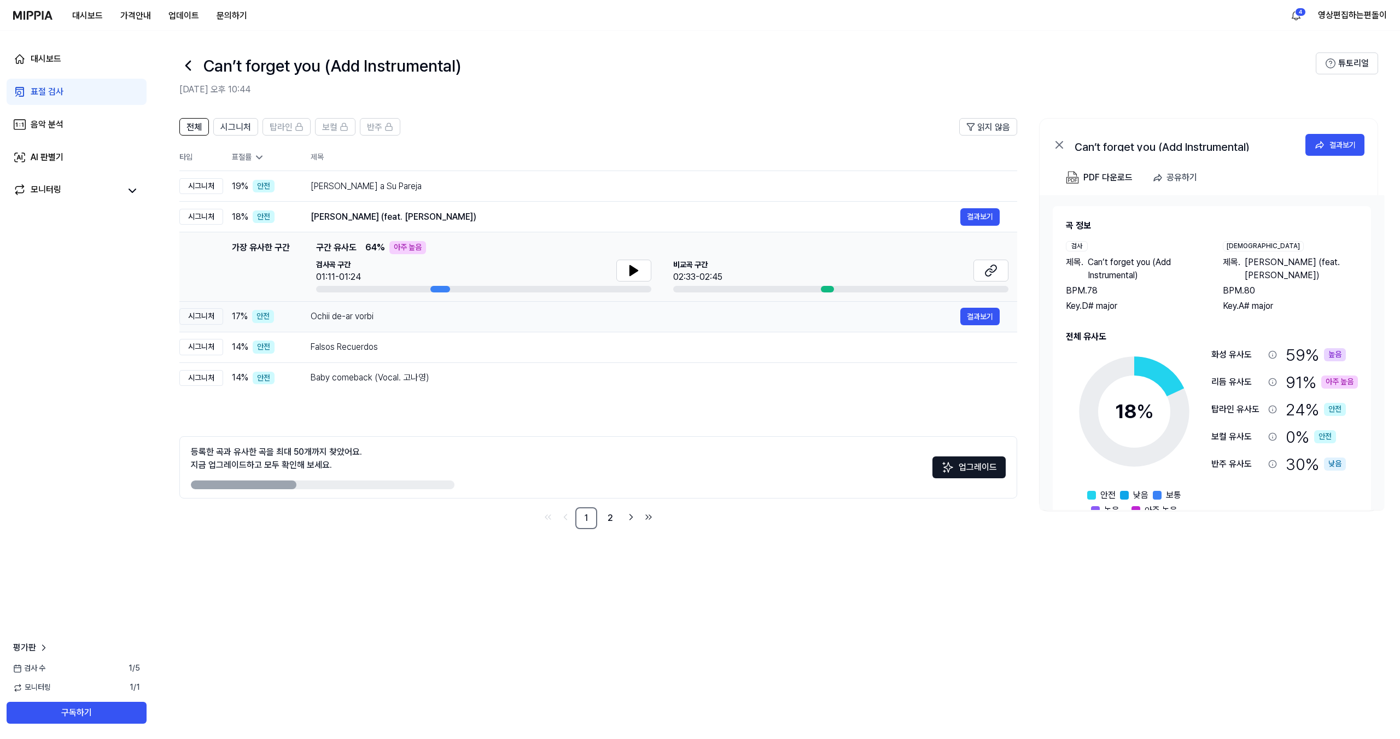
click at [416, 311] on div "Ochii de-ar vorbi" at bounding box center [636, 316] width 650 height 13
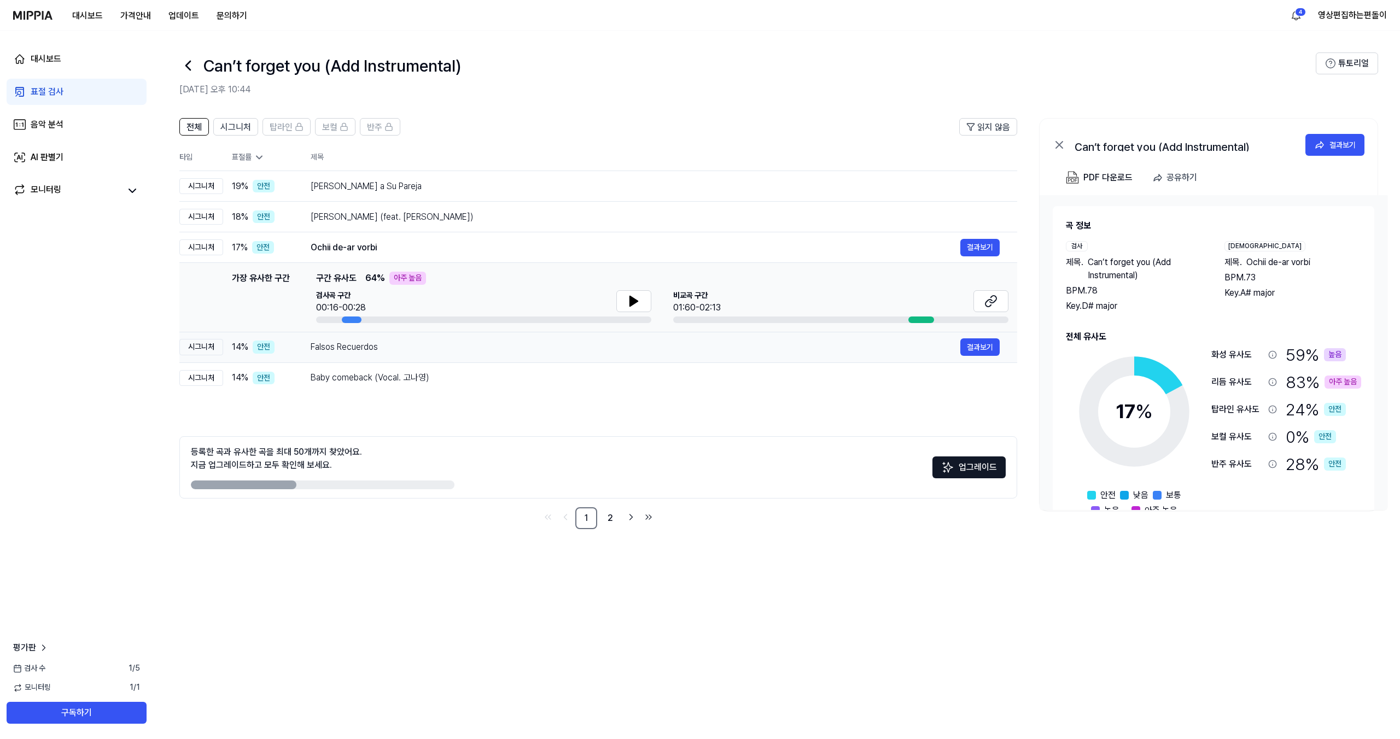
click at [416, 342] on div "Falsos Recuerdos" at bounding box center [636, 347] width 650 height 13
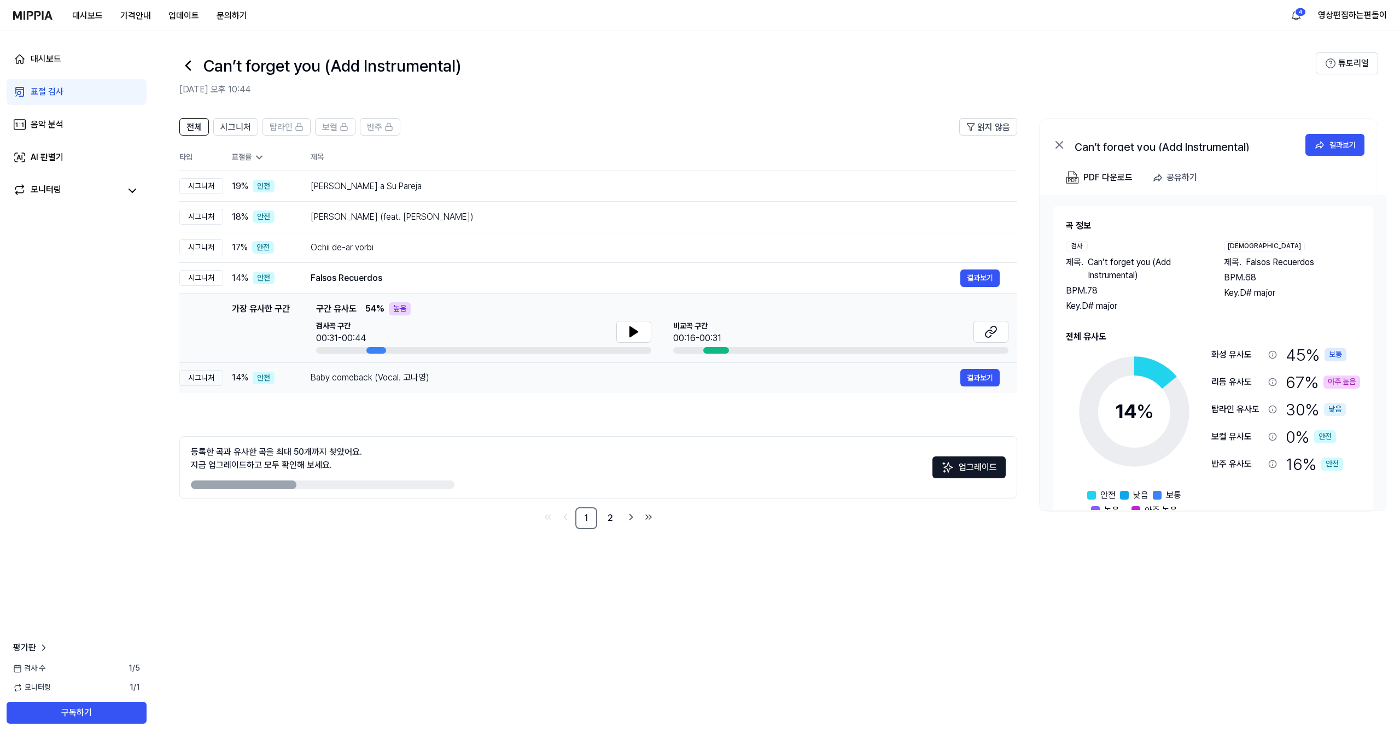
click at [419, 375] on div "Baby comeback (Vocal. 고나영)" at bounding box center [636, 377] width 650 height 13
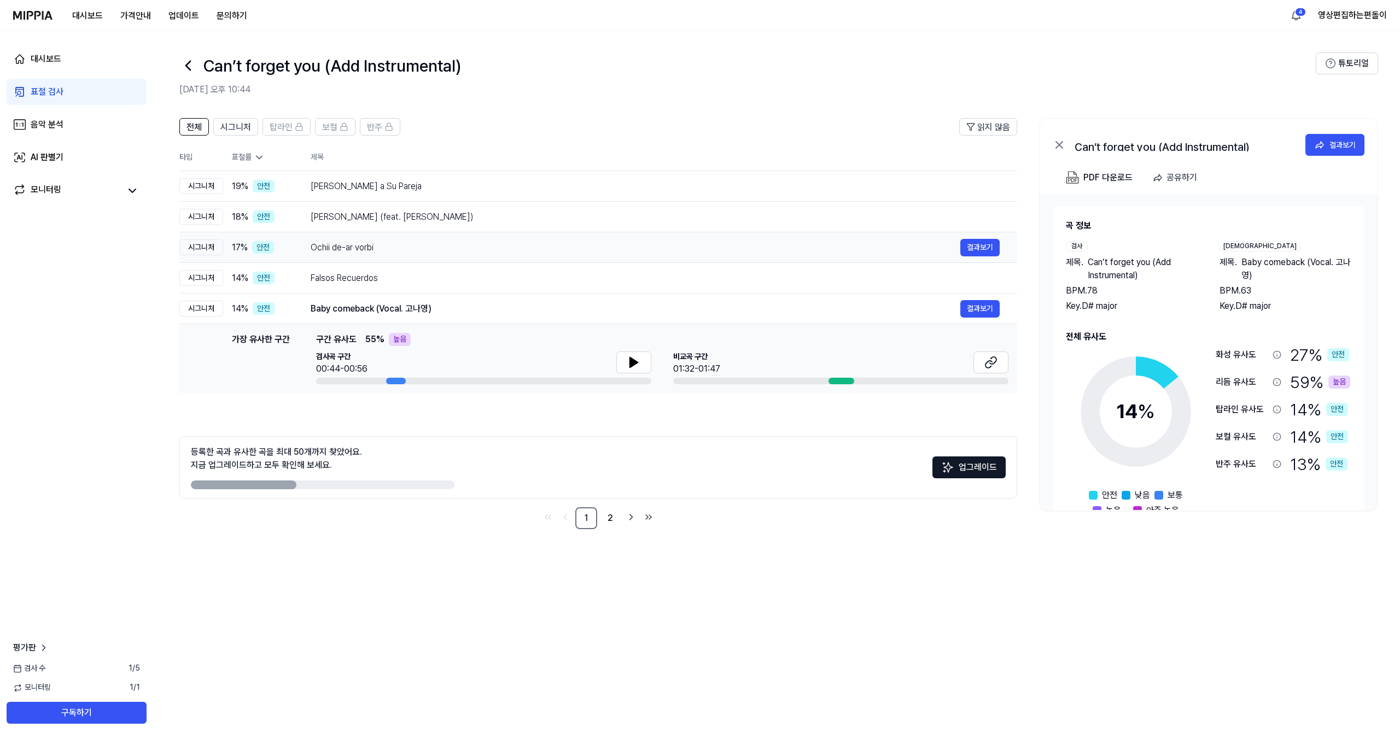
click at [398, 312] on div "Baby comeback (Vocal. 고나영)" at bounding box center [636, 308] width 650 height 13
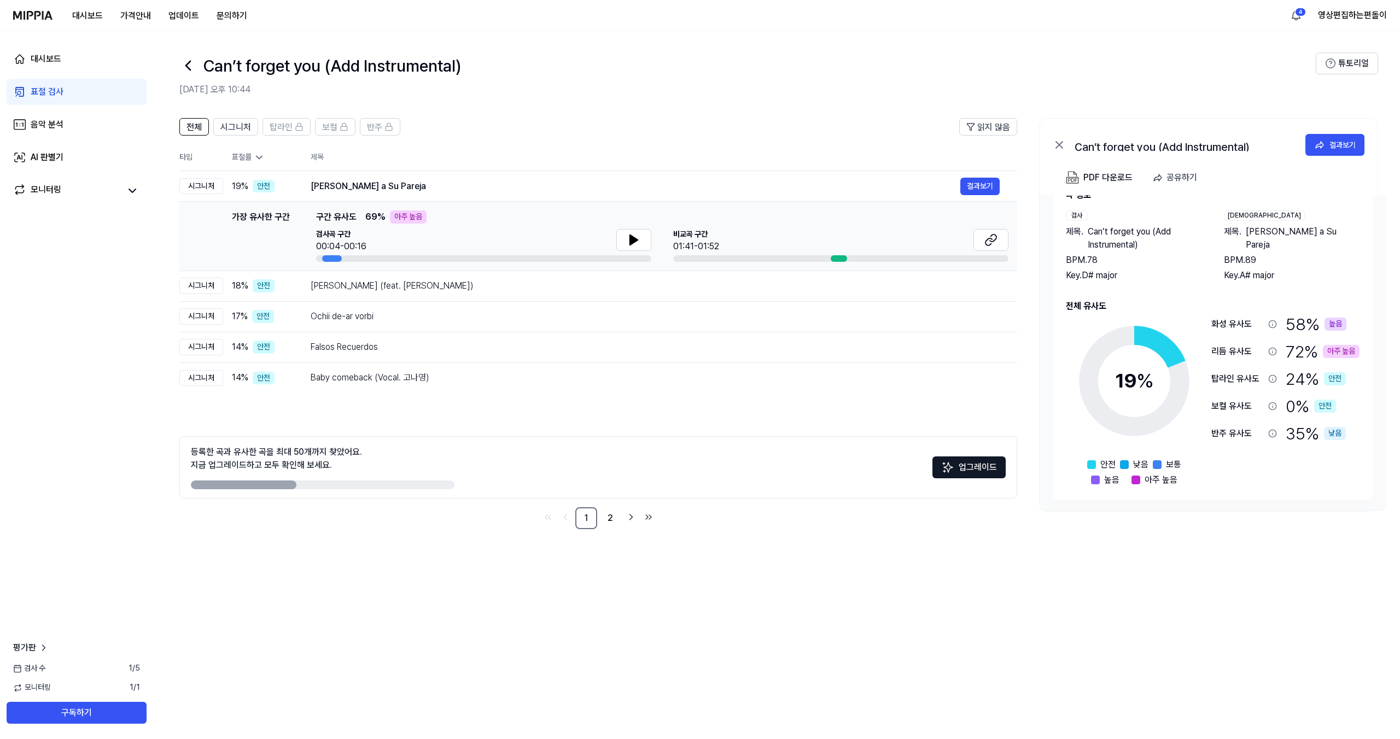
click at [1276, 353] on icon at bounding box center [1272, 351] width 9 height 9
